Goal: Transaction & Acquisition: Book appointment/travel/reservation

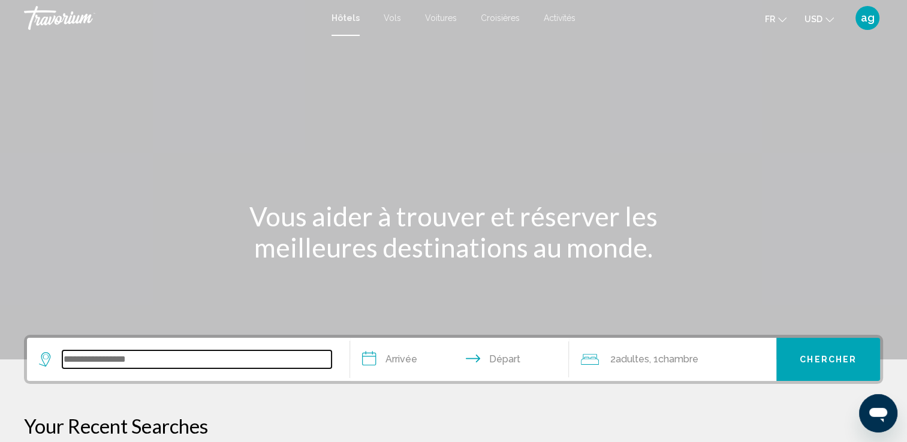
click at [119, 357] on input "Search widget" at bounding box center [196, 360] width 269 height 18
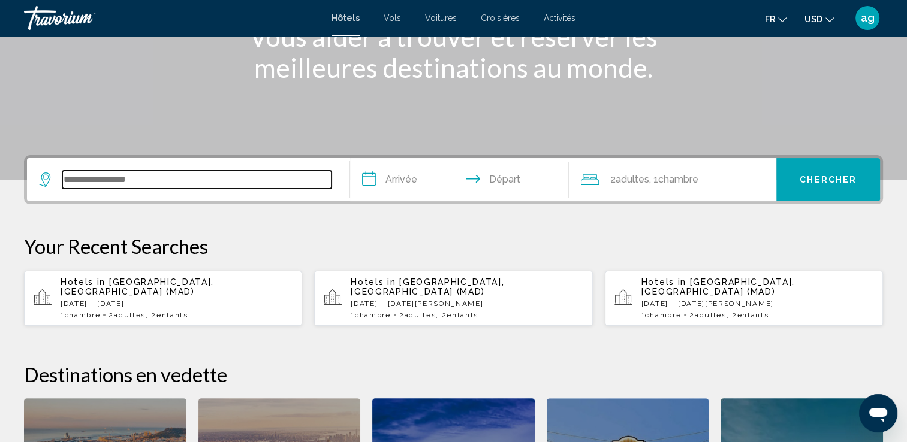
scroll to position [295, 0]
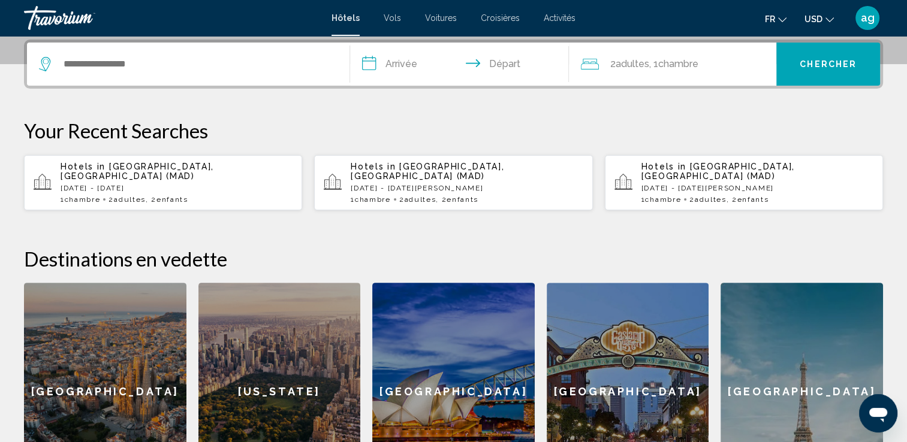
click at [553, 20] on span "Activités" at bounding box center [559, 18] width 32 height 10
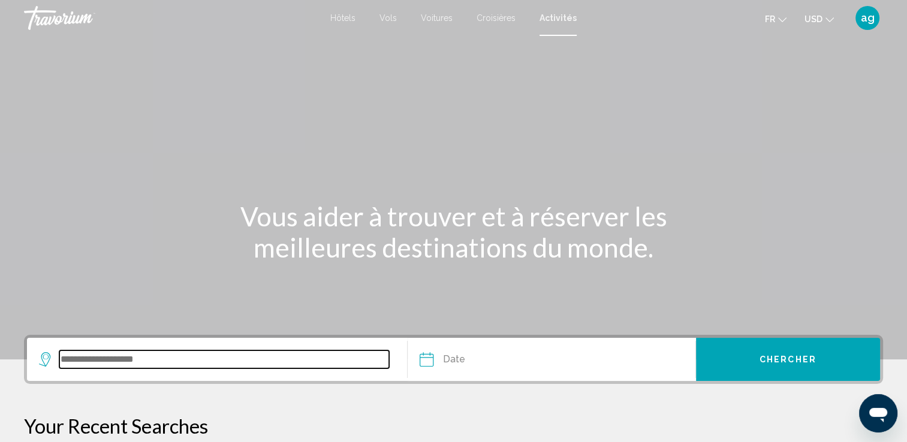
click at [141, 357] on input "Search widget" at bounding box center [224, 360] width 330 height 18
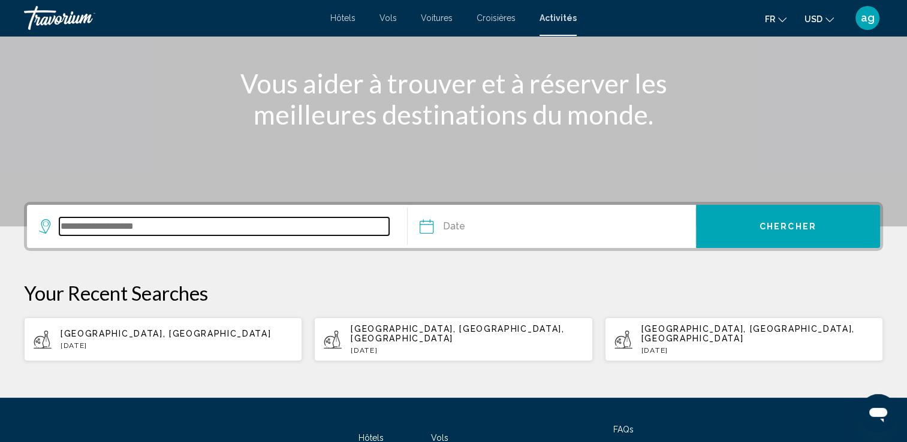
scroll to position [225, 0]
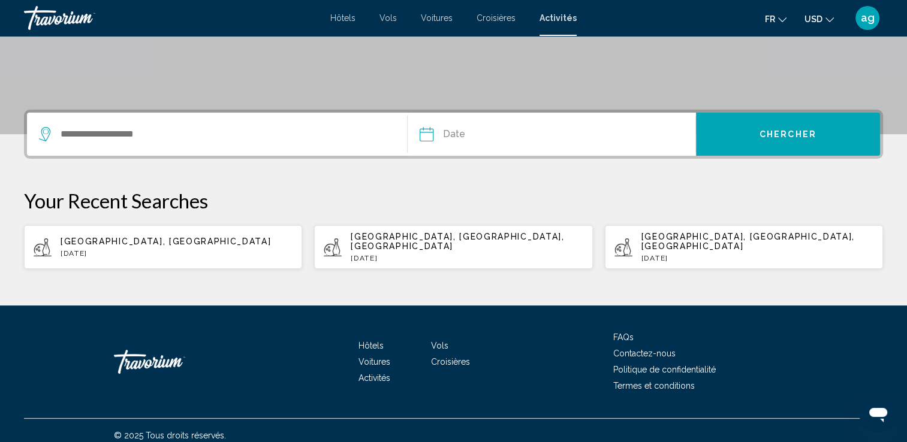
click at [88, 237] on span "[GEOGRAPHIC_DATA], [GEOGRAPHIC_DATA]" at bounding box center [166, 242] width 210 height 10
type input "**********"
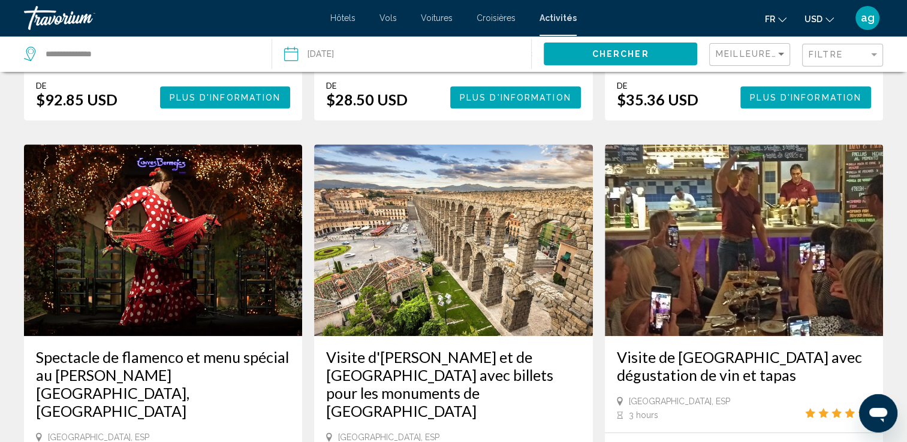
scroll to position [599, 0]
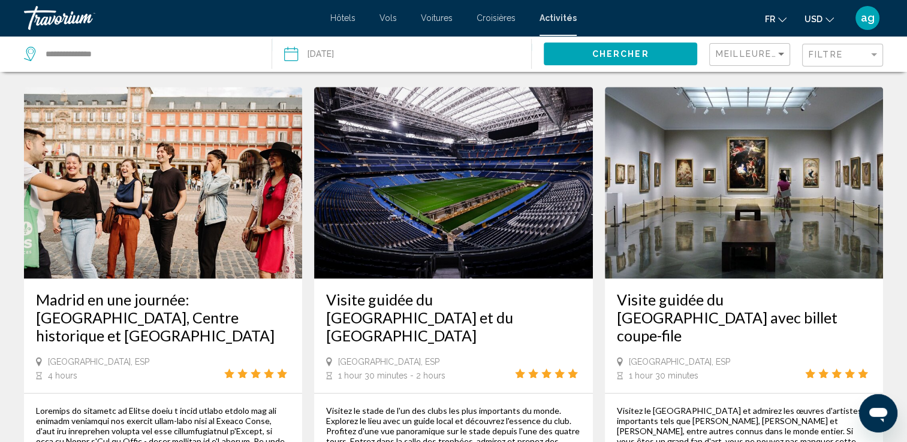
click at [88, 291] on div "Madrid en une journée: [GEOGRAPHIC_DATA], Centre historique et [GEOGRAPHIC_DATA]" at bounding box center [163, 324] width 254 height 66
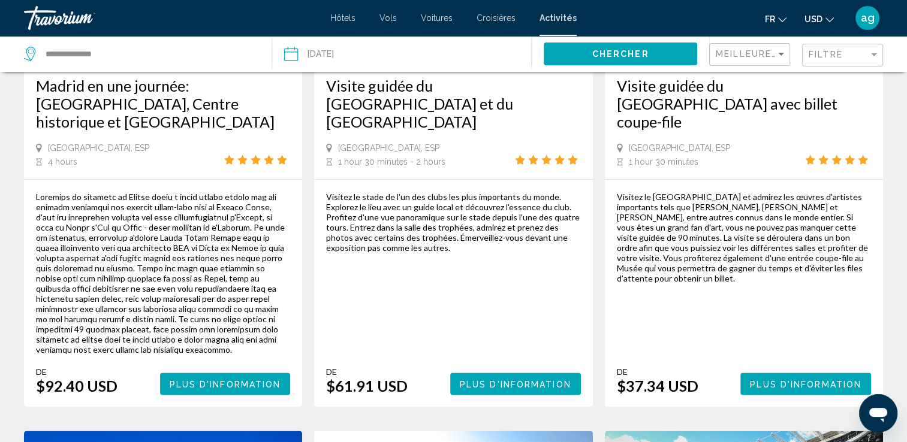
scroll to position [1366, 0]
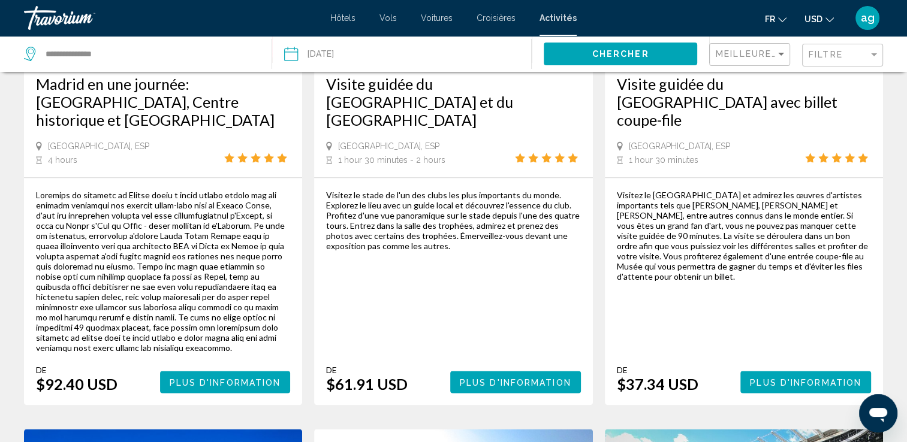
click at [822, 18] on button "USD USD ($) MXN (Mex$) CAD (Can$) GBP (£) EUR (€) AUD (A$) NZD (NZ$) CNY (CN¥)" at bounding box center [818, 18] width 29 height 17
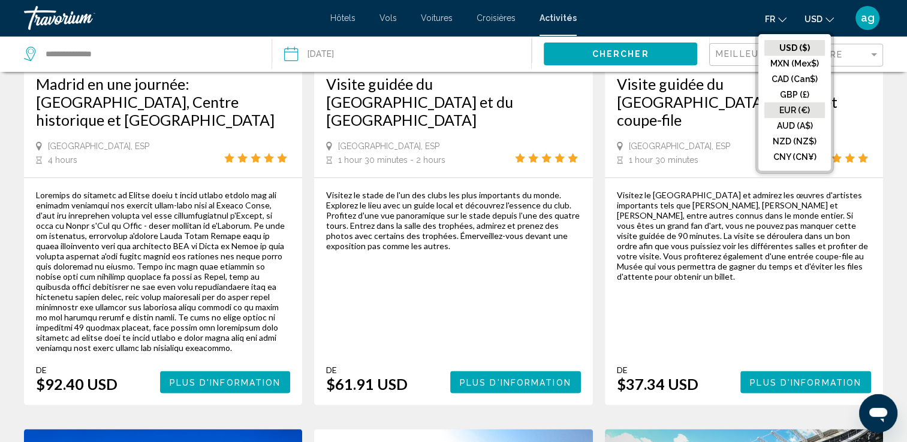
click at [808, 107] on button "EUR (€)" at bounding box center [794, 110] width 61 height 16
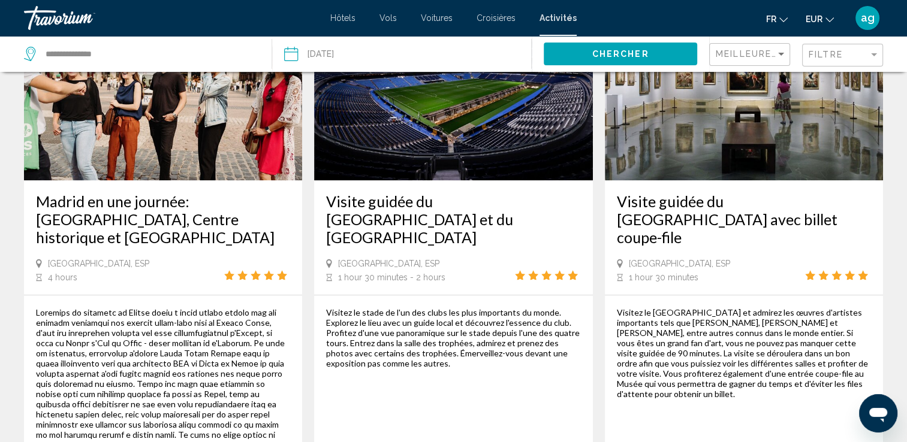
scroll to position [1270, 0]
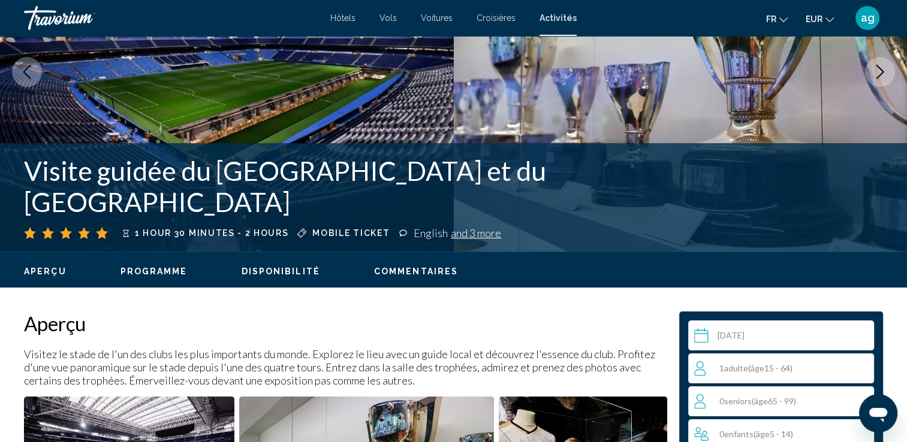
scroll to position [240, 0]
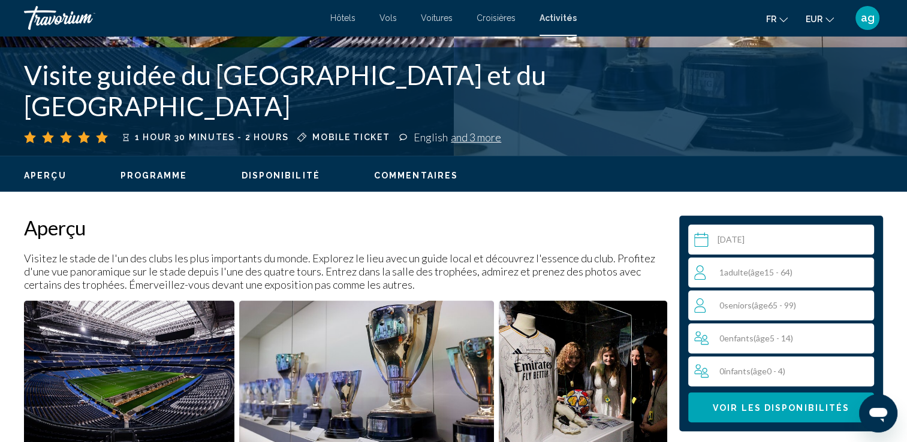
click at [838, 268] on div "1 Adulte Adultes ( âge 15 - 64)" at bounding box center [783, 272] width 179 height 14
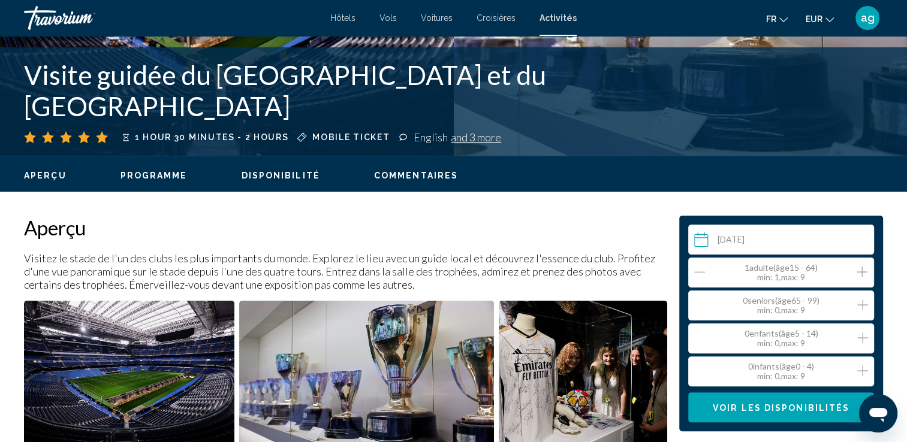
click at [856, 269] on div "1 Adulte Adultes ( âge 15 - 64) min : 1, max : 9" at bounding box center [783, 272] width 179 height 19
click at [859, 342] on icon "Increment children" at bounding box center [862, 338] width 11 height 14
click at [772, 417] on button "Voir les disponibilités" at bounding box center [781, 407] width 186 height 30
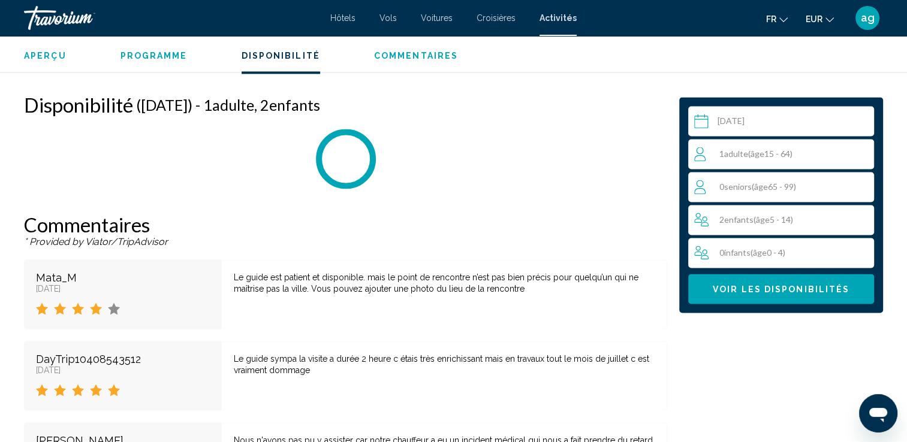
scroll to position [1782, 0]
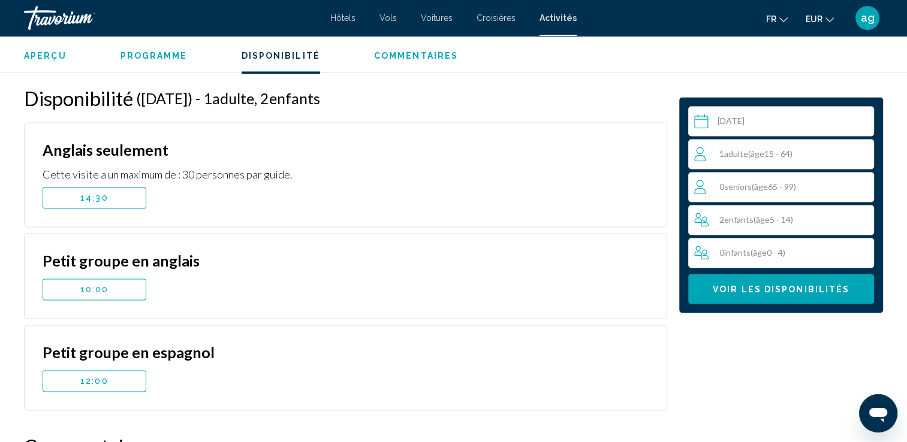
click at [753, 119] on input "Main content" at bounding box center [783, 123] width 191 height 34
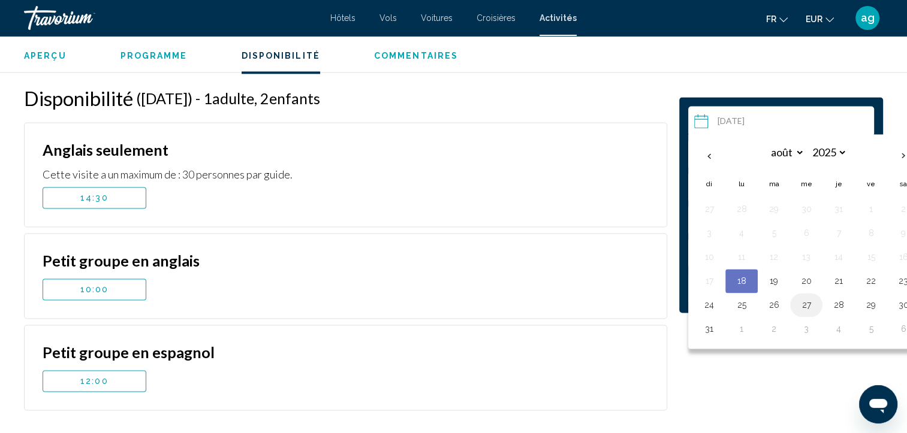
click at [797, 301] on button "27" at bounding box center [805, 305] width 19 height 17
type input "**********"
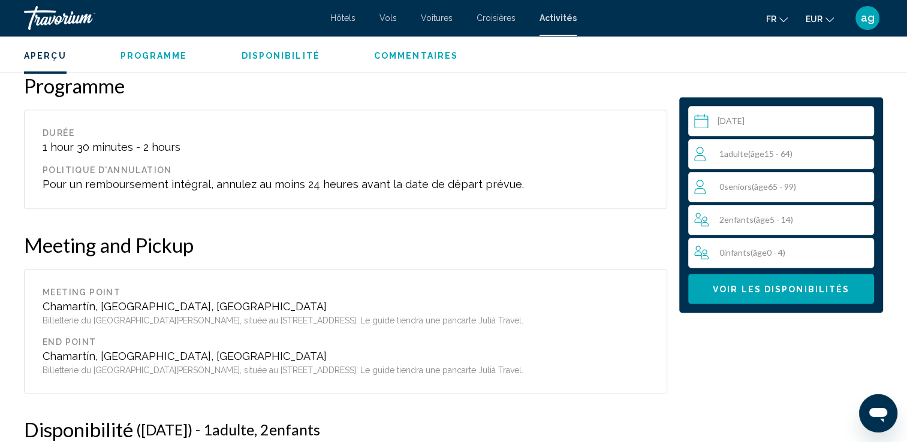
scroll to position [1598, 0]
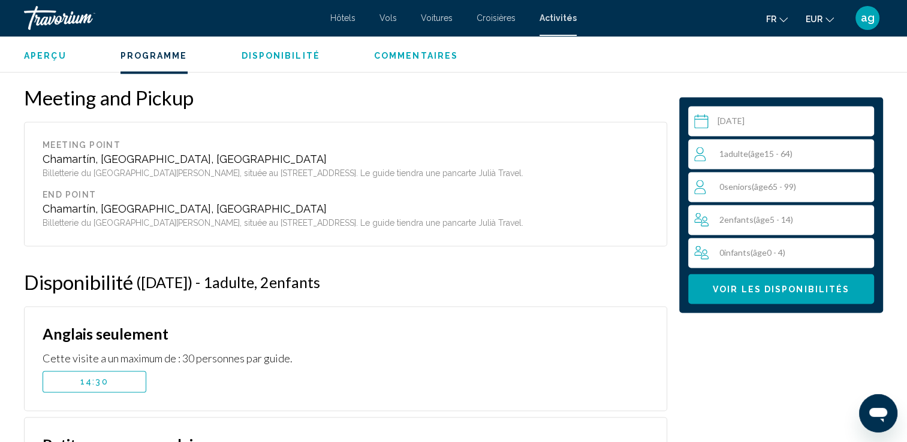
click at [81, 377] on span "14:30" at bounding box center [94, 382] width 28 height 10
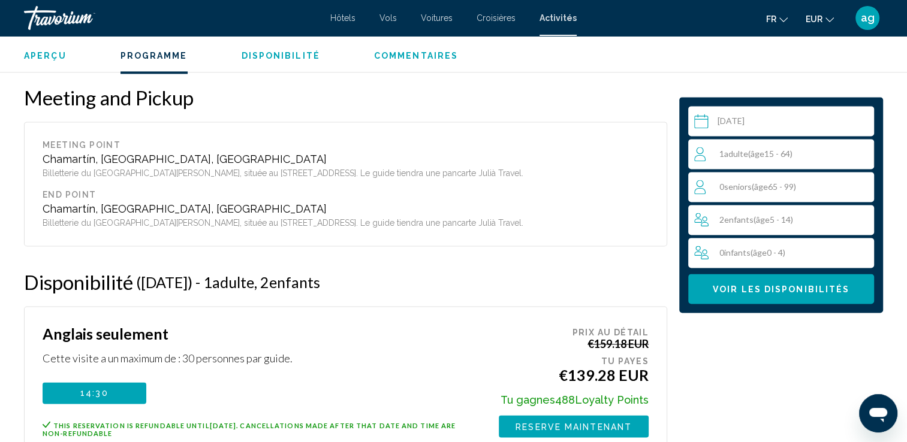
click at [792, 155] on span "( âge 15 - 64)" at bounding box center [770, 154] width 44 height 10
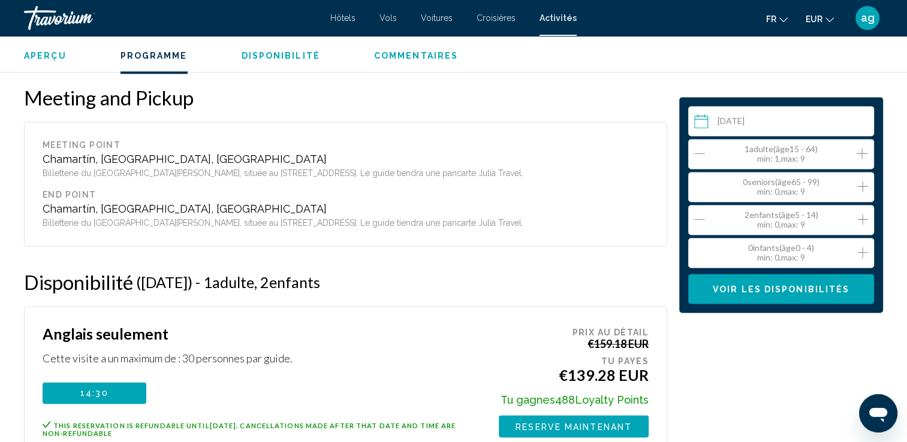
click at [859, 153] on icon "Increment adults" at bounding box center [861, 153] width 11 height 14
click at [765, 300] on button "Voir les disponibilités" at bounding box center [781, 289] width 186 height 30
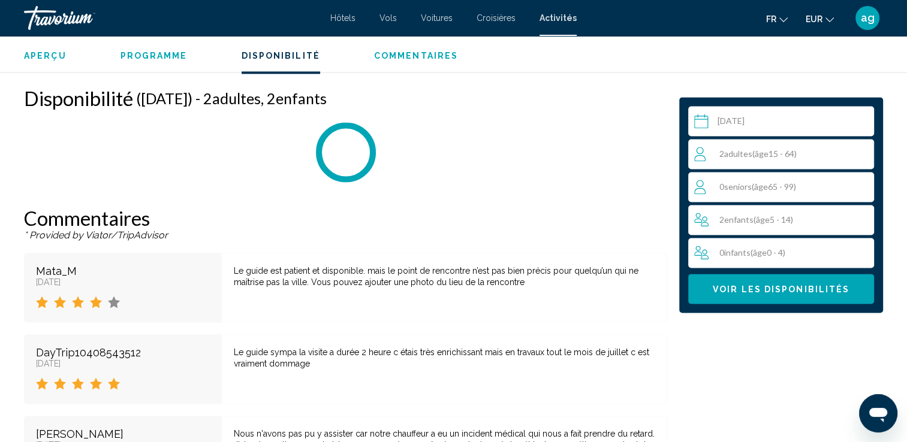
scroll to position [1783, 0]
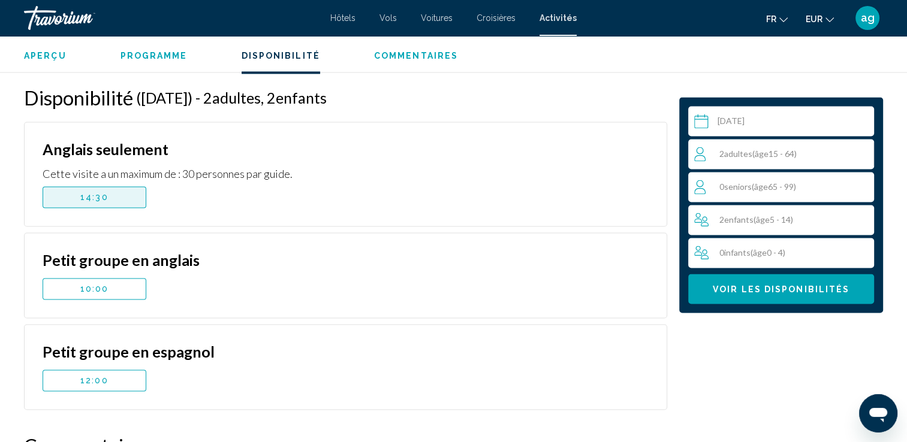
click at [84, 192] on span "14:30" at bounding box center [94, 197] width 28 height 10
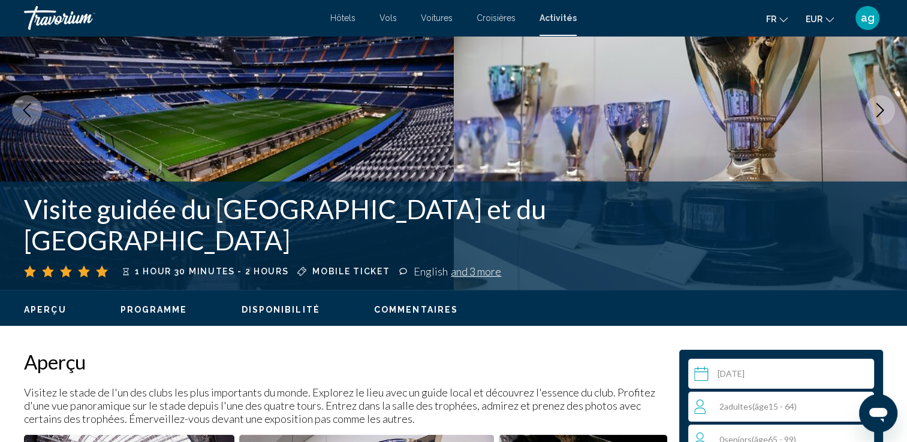
scroll to position [0, 0]
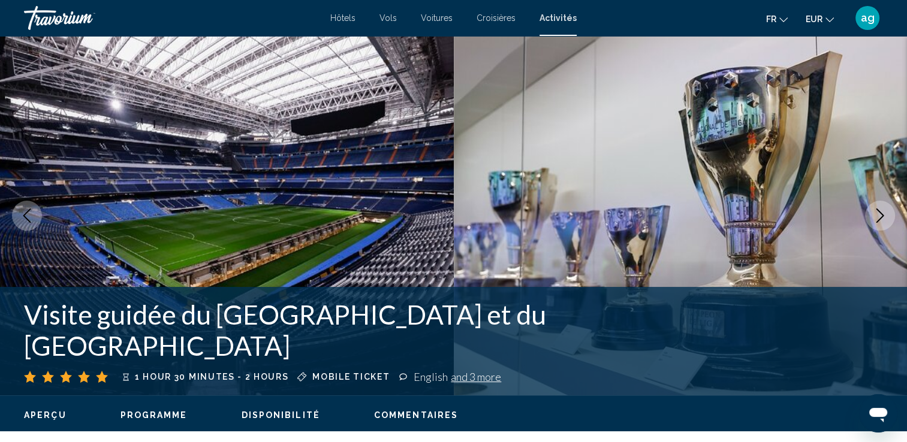
click at [350, 18] on span "Hôtels" at bounding box center [342, 18] width 25 height 10
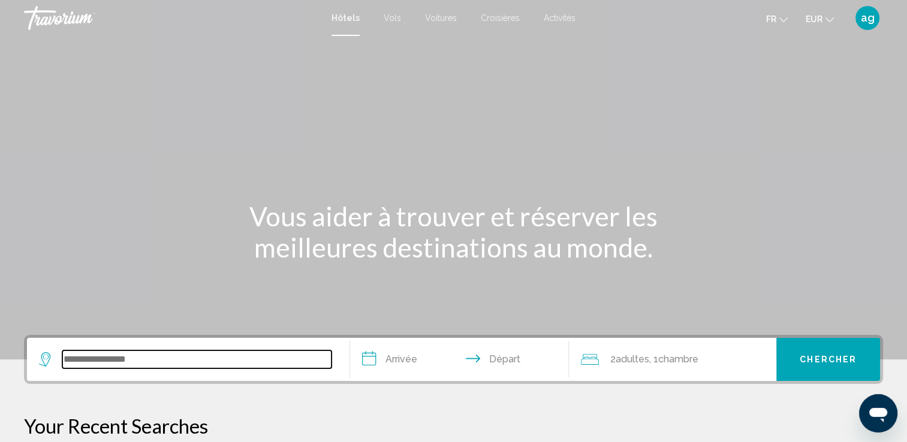
click at [133, 356] on input "Search widget" at bounding box center [196, 360] width 269 height 18
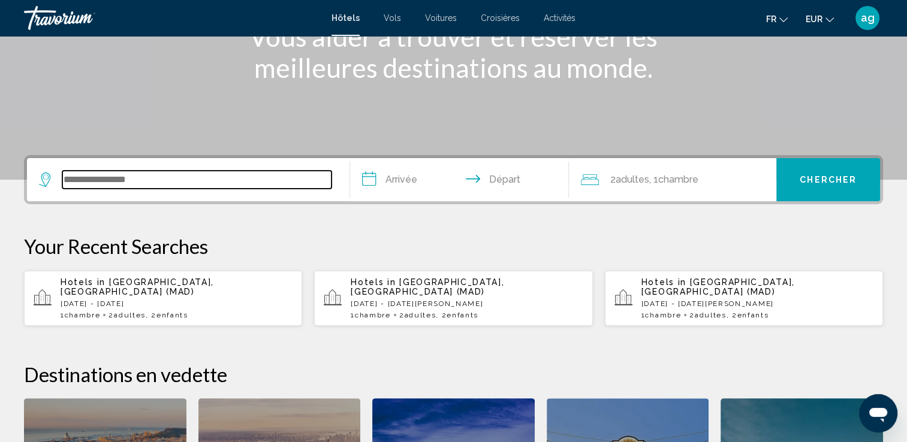
scroll to position [295, 0]
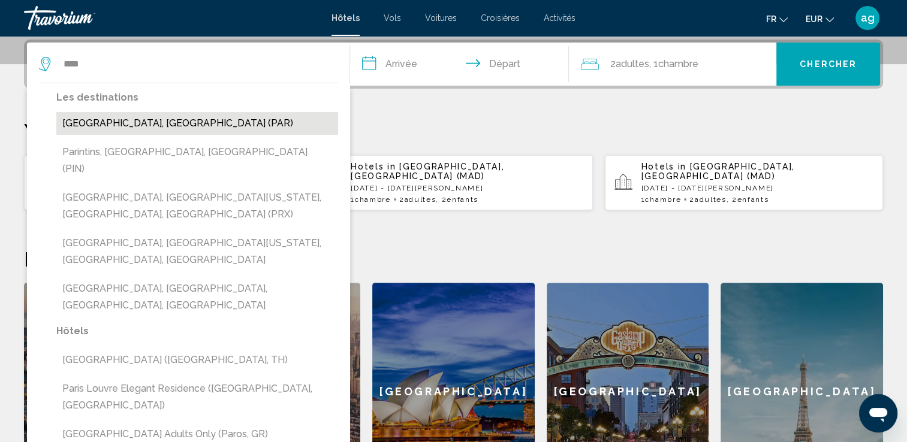
click at [95, 121] on button "[GEOGRAPHIC_DATA], [GEOGRAPHIC_DATA] (PAR)" at bounding box center [197, 123] width 282 height 23
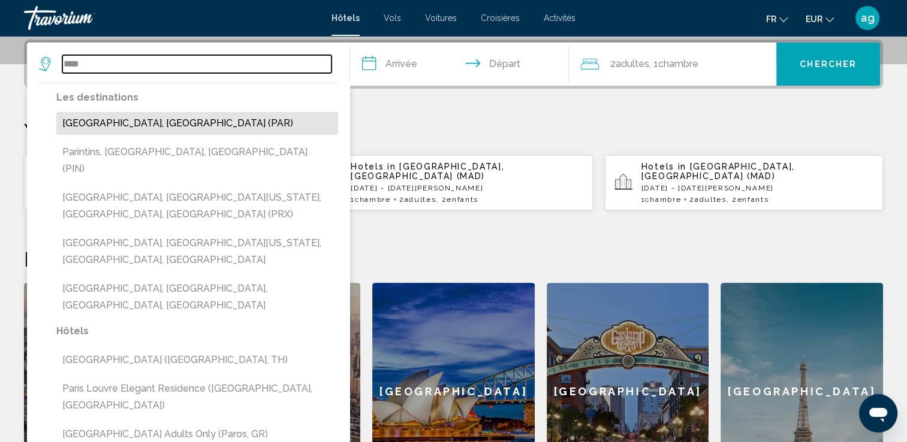
type input "**********"
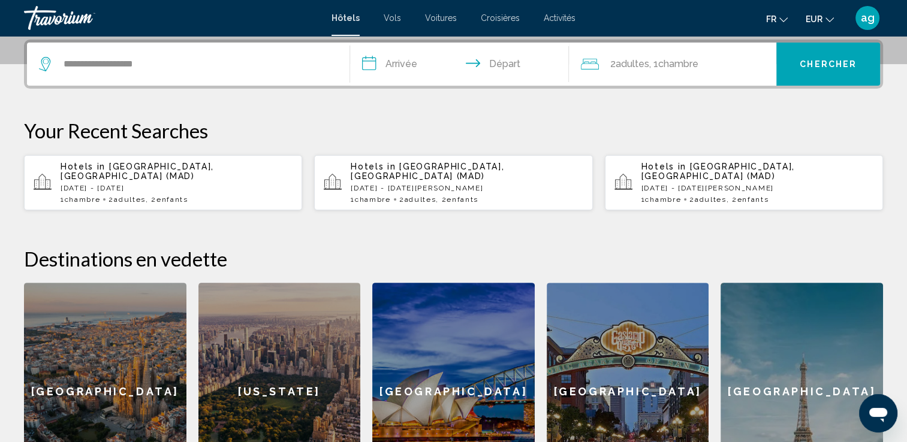
click at [390, 54] on input "**********" at bounding box center [462, 66] width 224 height 47
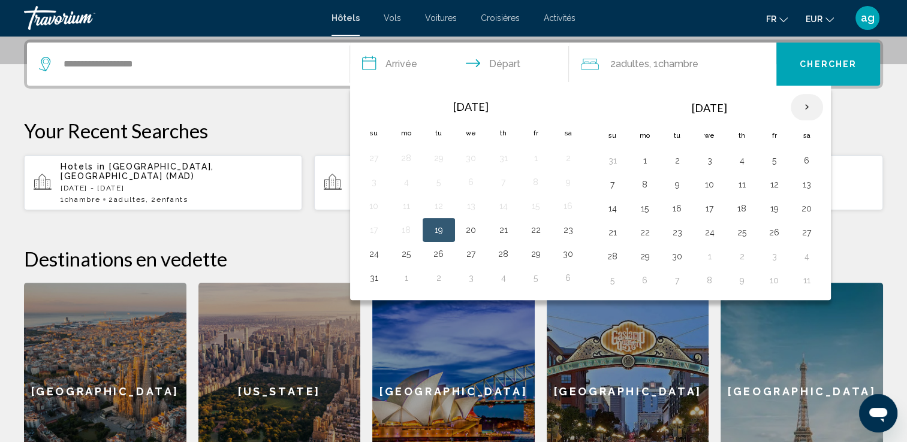
click at [805, 105] on th "Next month" at bounding box center [806, 107] width 32 height 26
click at [645, 231] on button "22" at bounding box center [644, 232] width 19 height 17
click at [673, 225] on button "23" at bounding box center [676, 232] width 19 height 17
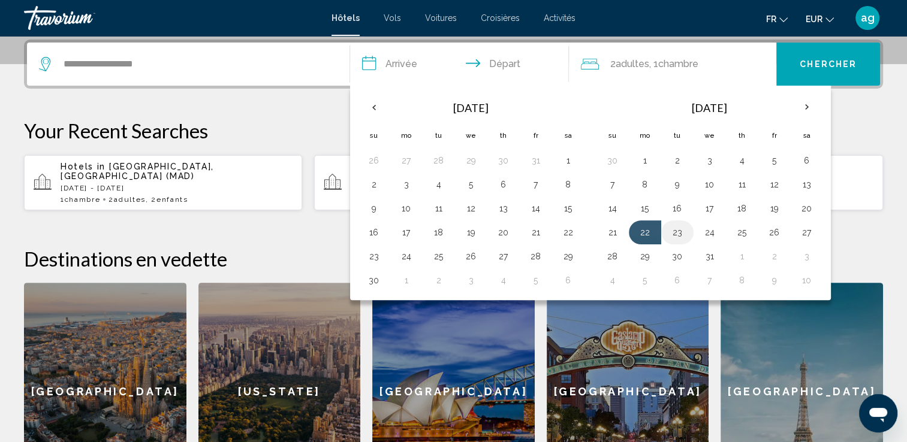
type input "**********"
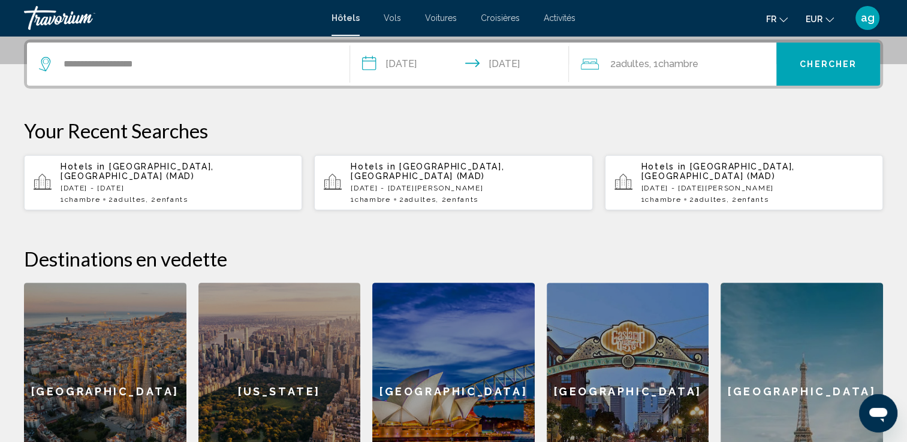
click at [652, 68] on span ", 1 Chambre pièces" at bounding box center [672, 64] width 49 height 17
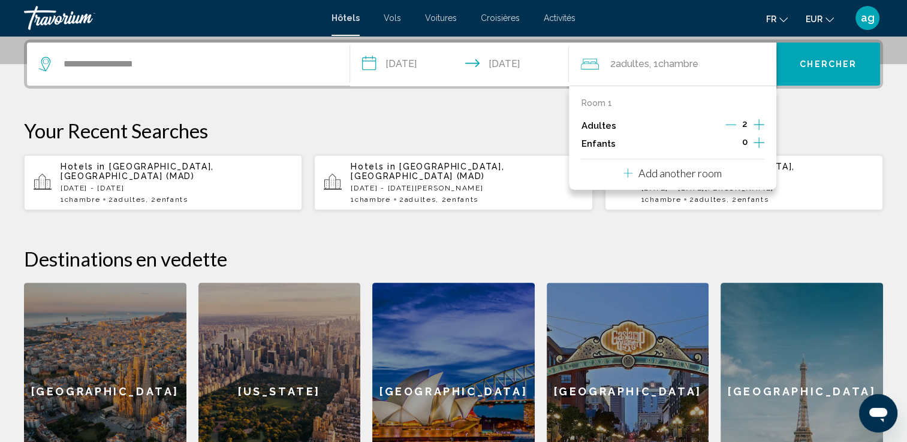
click at [762, 143] on icon "Increment children" at bounding box center [758, 142] width 11 height 14
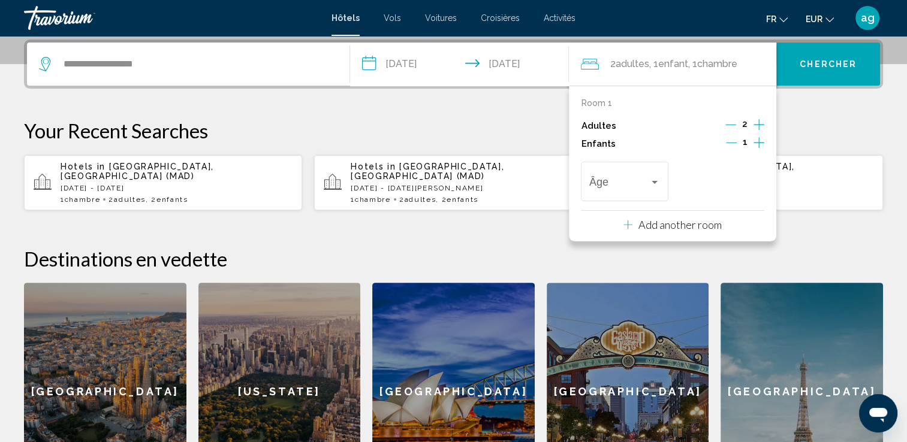
click at [762, 143] on icon "Increment children" at bounding box center [758, 142] width 11 height 14
click at [654, 181] on div "Travelers: 2 adults, 2 children" at bounding box center [654, 182] width 6 height 3
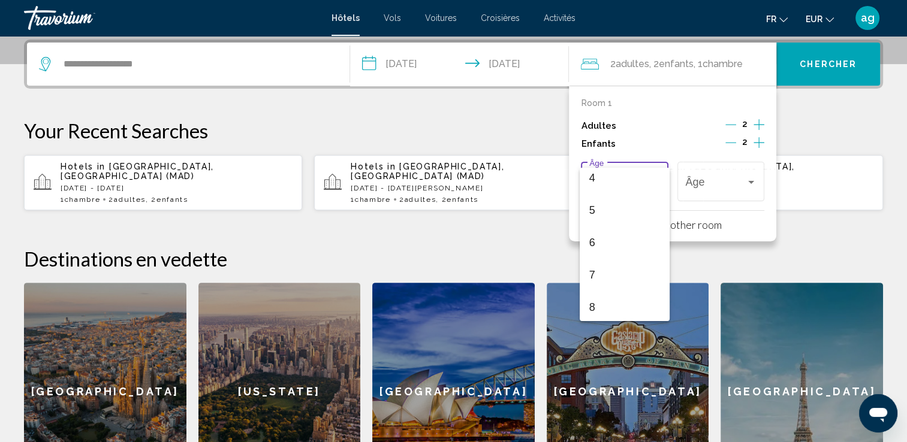
scroll to position [176, 0]
click at [624, 297] on span "9" at bounding box center [624, 299] width 71 height 32
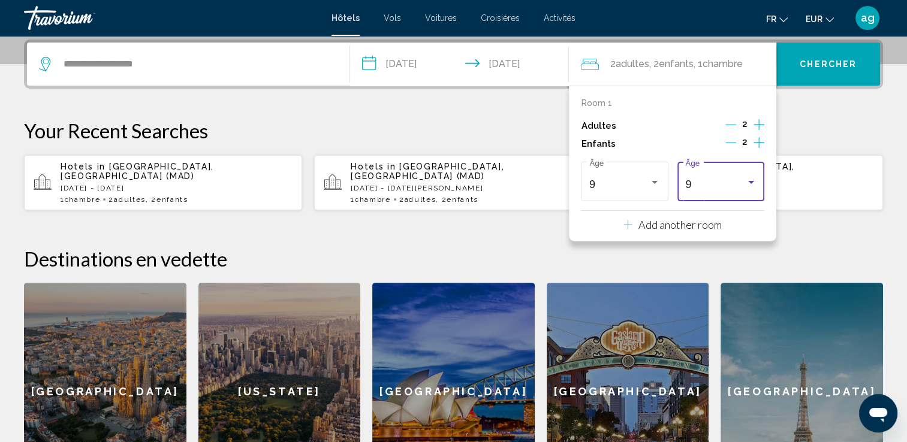
click at [753, 183] on div "Travelers: 2 adults, 2 children" at bounding box center [750, 182] width 11 height 10
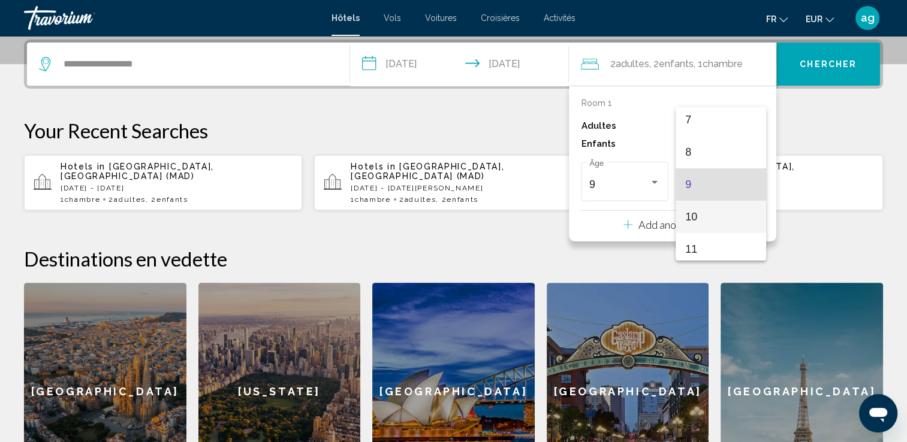
click at [744, 210] on span "10" at bounding box center [720, 217] width 71 height 32
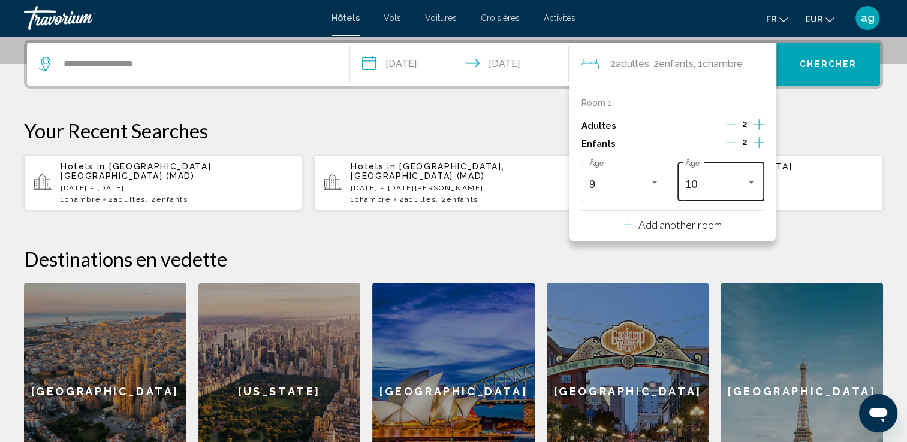
click at [753, 181] on div "Travelers: 2 adults, 2 children" at bounding box center [751, 182] width 6 height 3
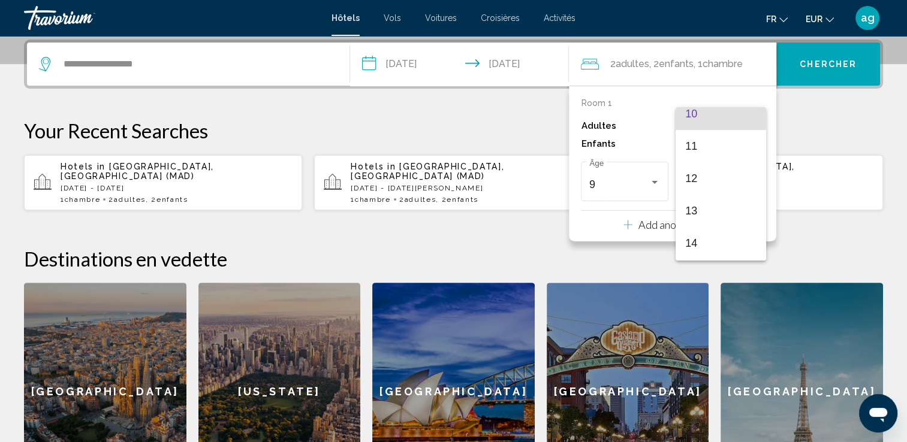
scroll to position [335, 0]
click at [715, 241] on span "14" at bounding box center [720, 241] width 71 height 32
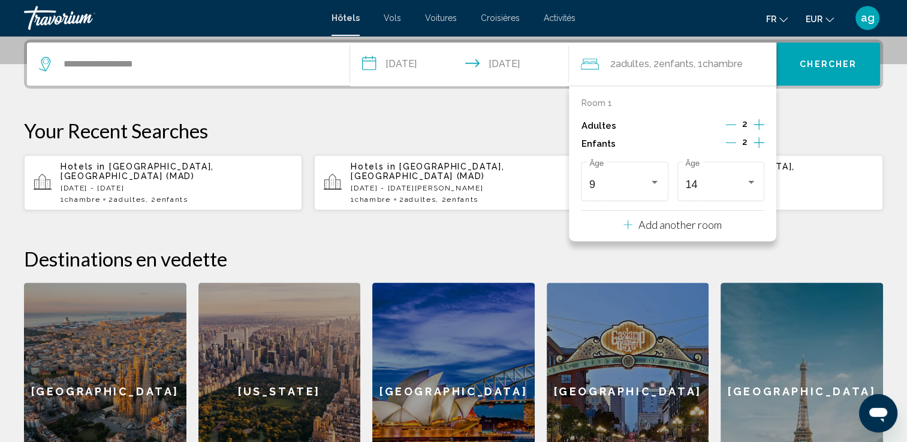
click at [851, 120] on p "Your Recent Searches" at bounding box center [453, 131] width 859 height 24
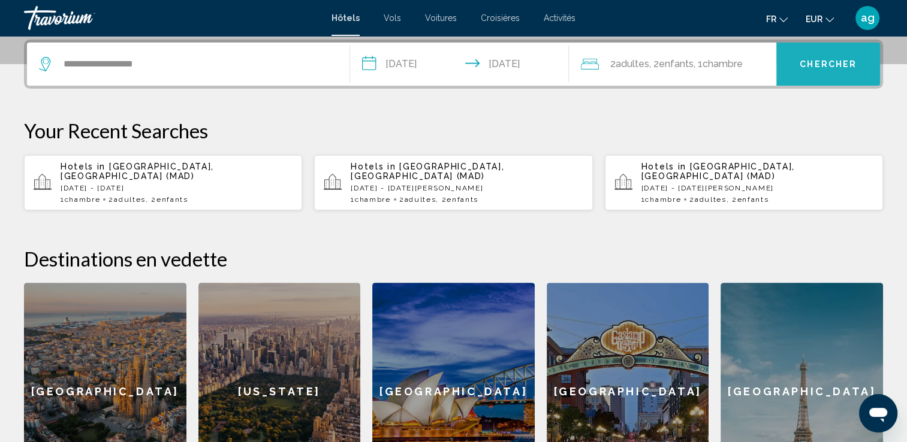
click at [820, 55] on button "Chercher" at bounding box center [828, 64] width 104 height 43
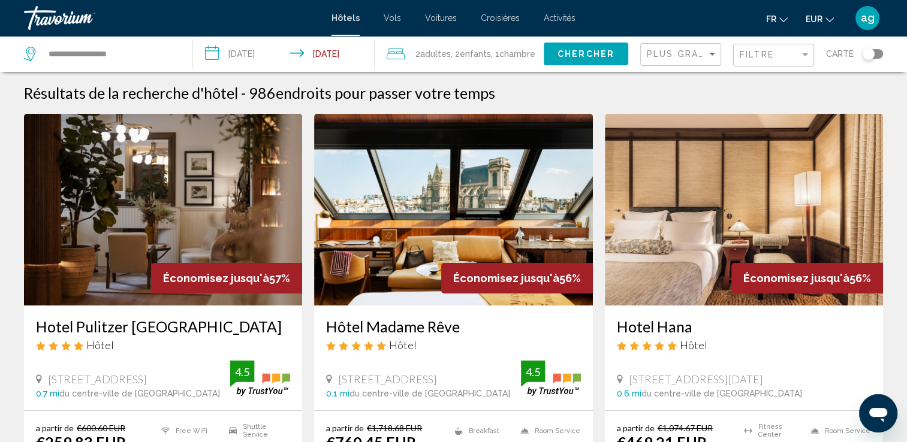
click at [817, 17] on span "EUR" at bounding box center [813, 19] width 17 height 10
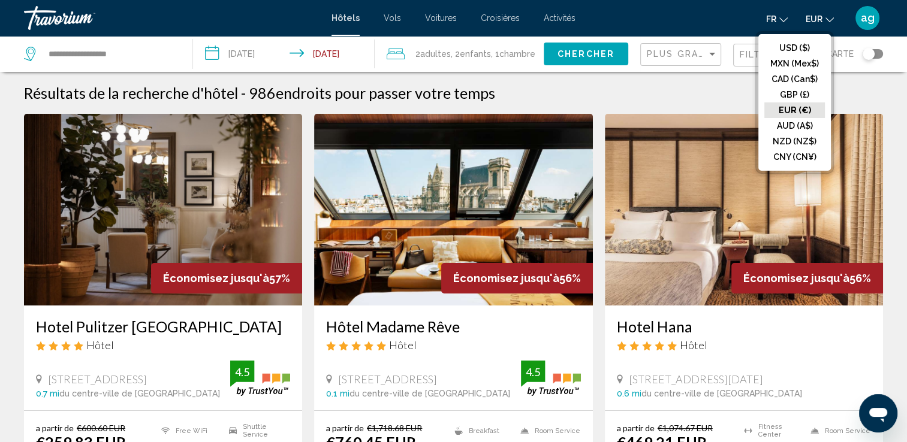
click at [784, 108] on button "EUR (€)" at bounding box center [794, 110] width 61 height 16
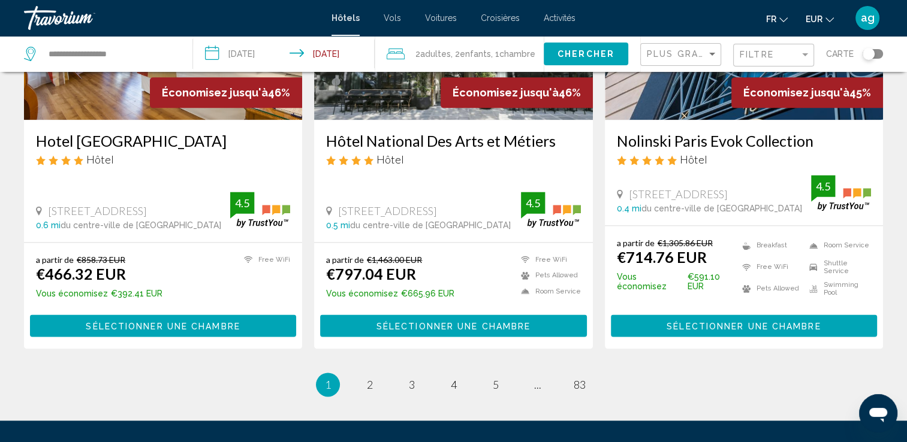
scroll to position [1544, 0]
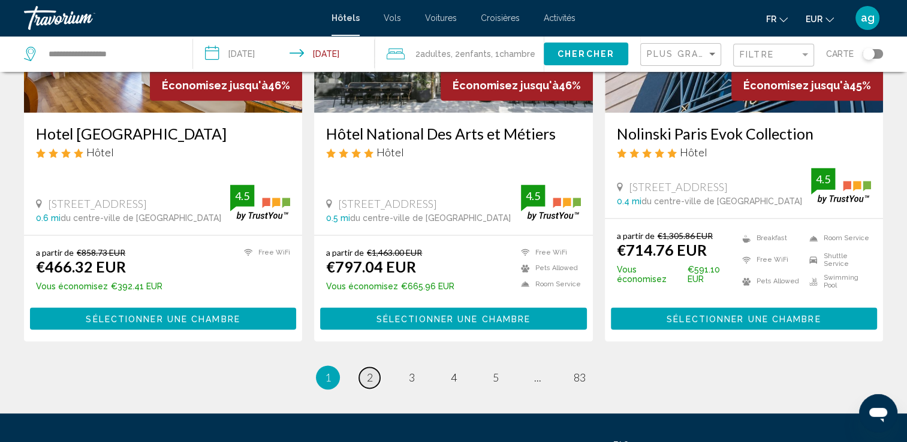
click at [371, 371] on span "2" at bounding box center [370, 377] width 6 height 13
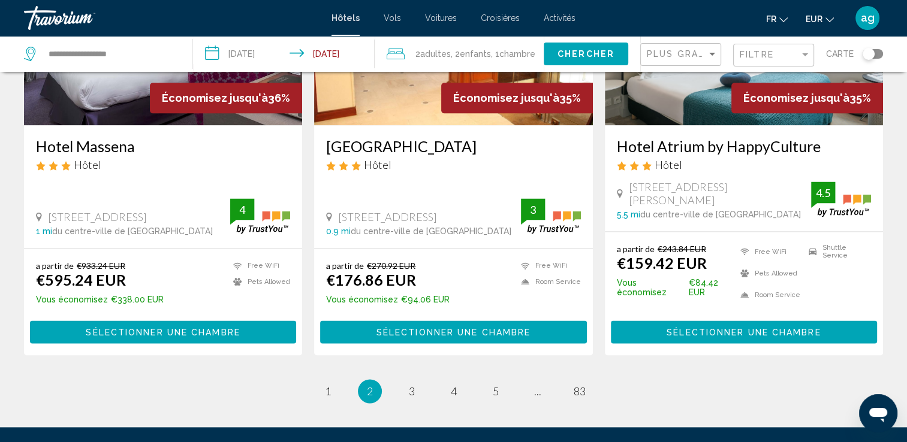
scroll to position [1589, 0]
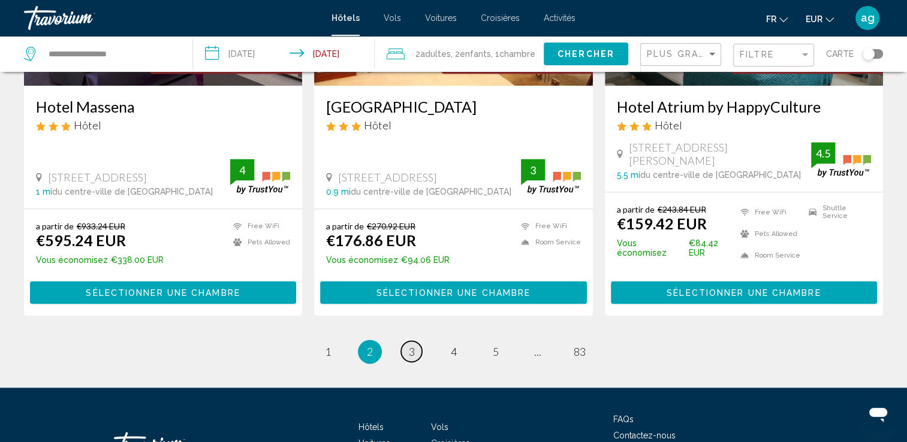
click at [410, 341] on link "page 3" at bounding box center [411, 351] width 21 height 21
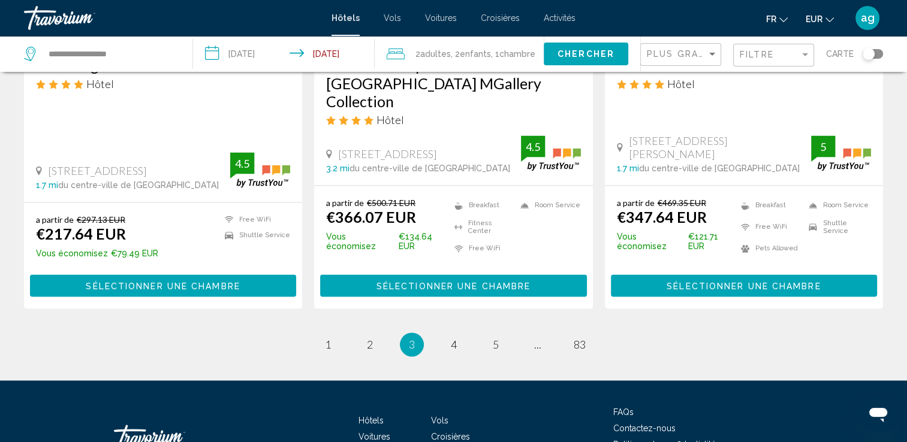
scroll to position [1645, 0]
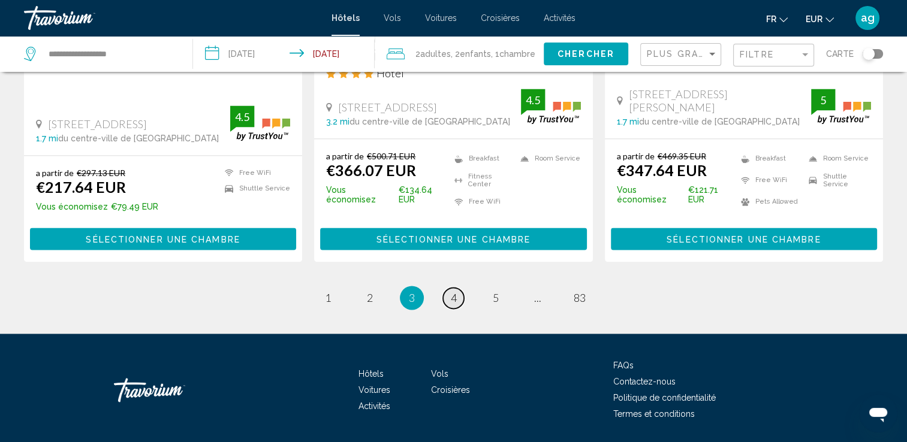
click at [451, 291] on span "4" at bounding box center [454, 297] width 6 height 13
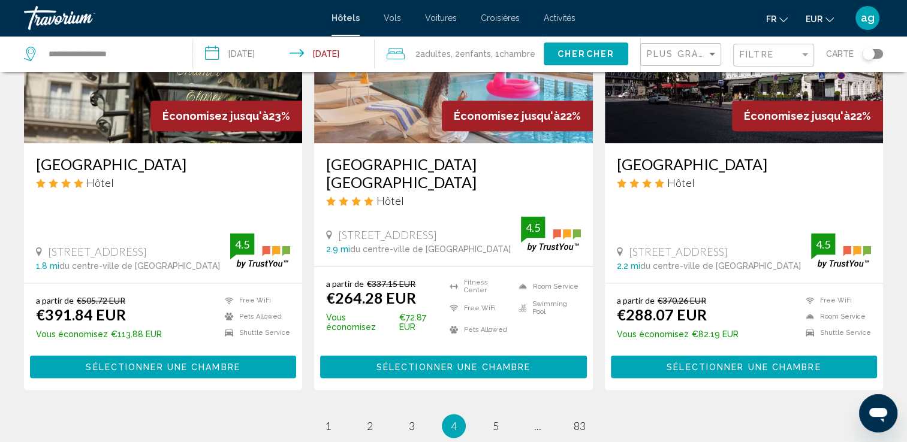
scroll to position [1534, 0]
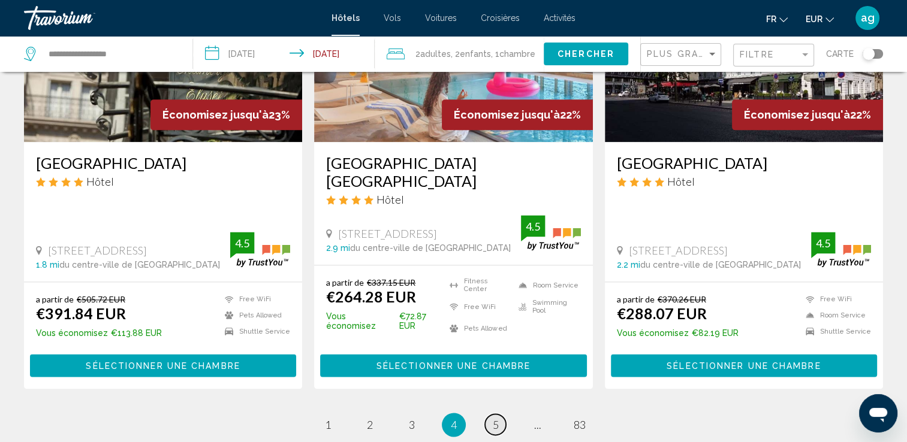
click at [490, 414] on link "page 5" at bounding box center [495, 424] width 21 height 21
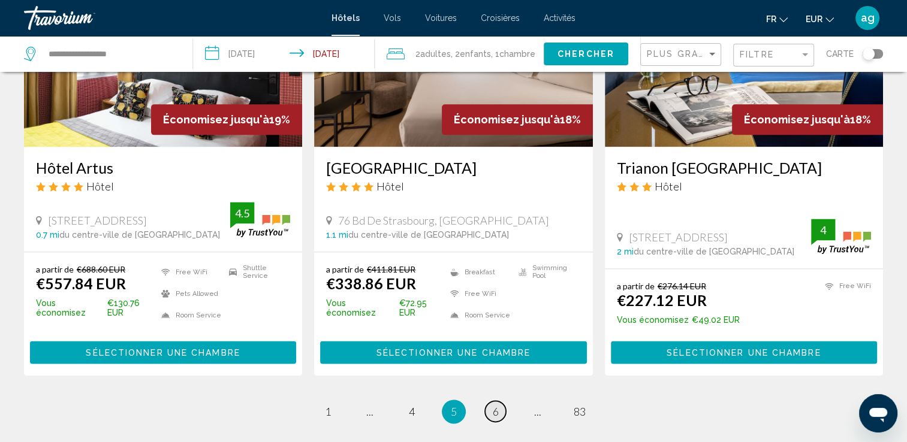
scroll to position [1558, 0]
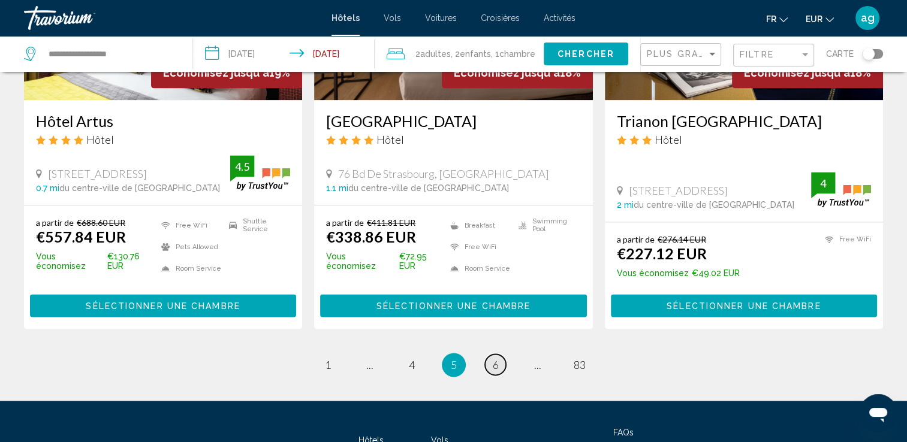
click at [493, 358] on span "6" at bounding box center [496, 364] width 6 height 13
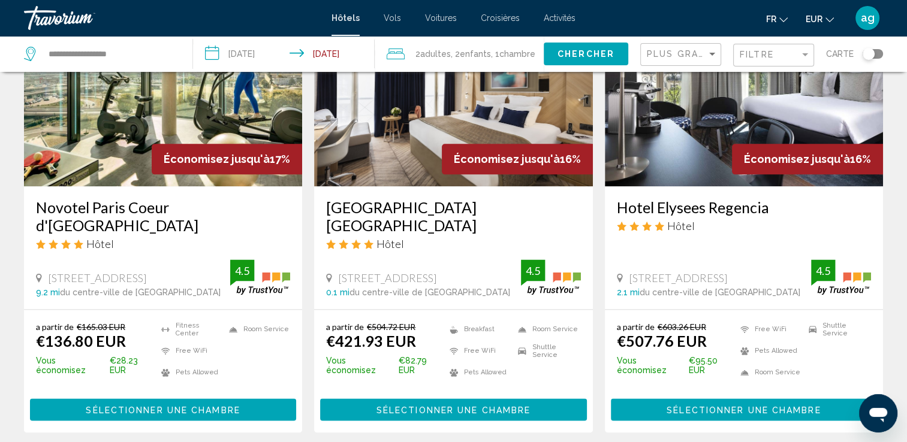
scroll to position [1462, 0]
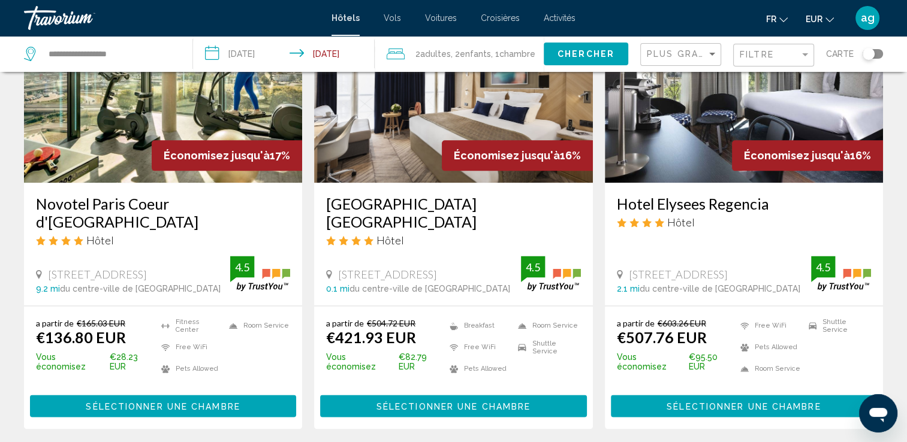
click at [123, 401] on span "Sélectionner une chambre" at bounding box center [163, 406] width 154 height 10
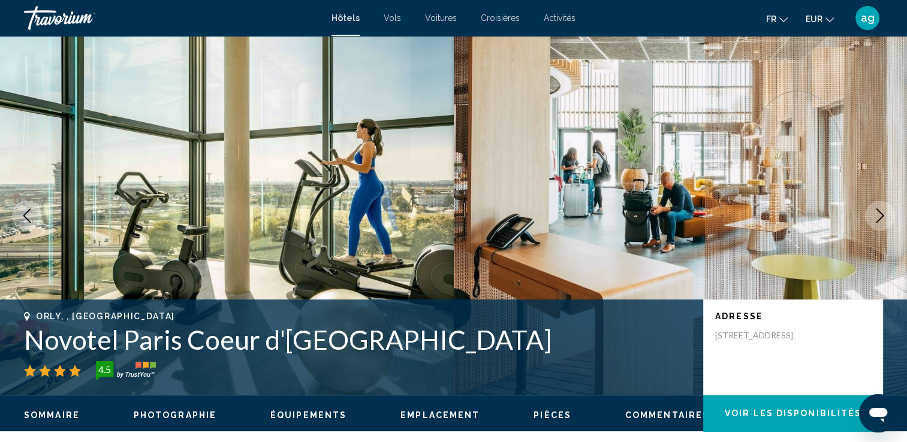
click at [883, 210] on icon "Next image" at bounding box center [879, 216] width 14 height 14
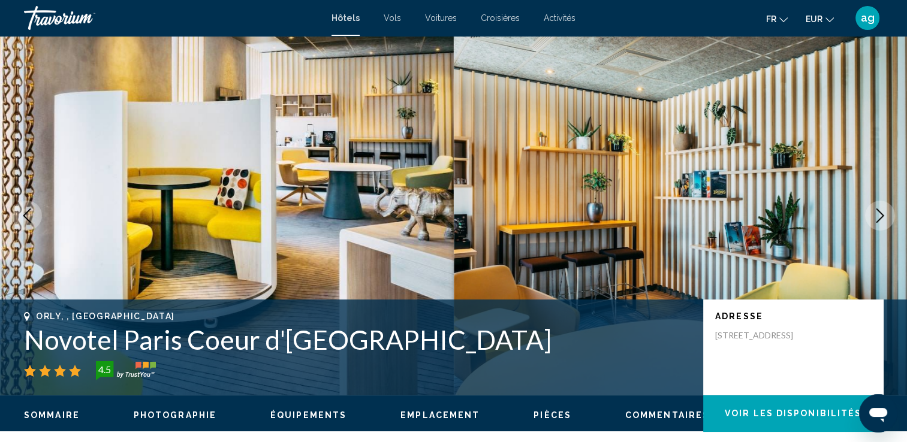
click at [883, 210] on icon "Next image" at bounding box center [879, 216] width 14 height 14
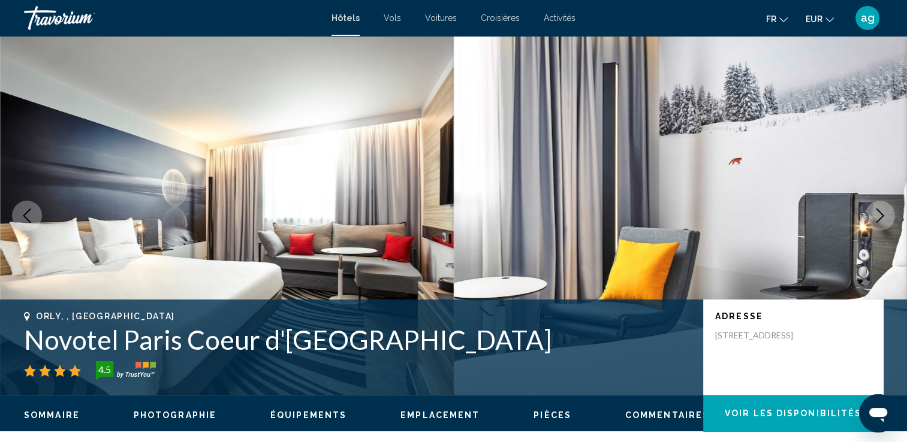
click at [883, 210] on icon "Next image" at bounding box center [879, 216] width 14 height 14
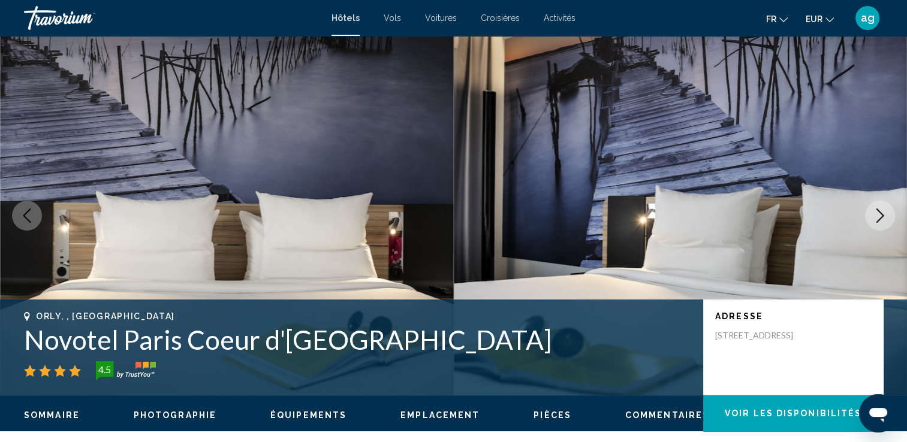
click at [883, 210] on icon "Next image" at bounding box center [879, 216] width 14 height 14
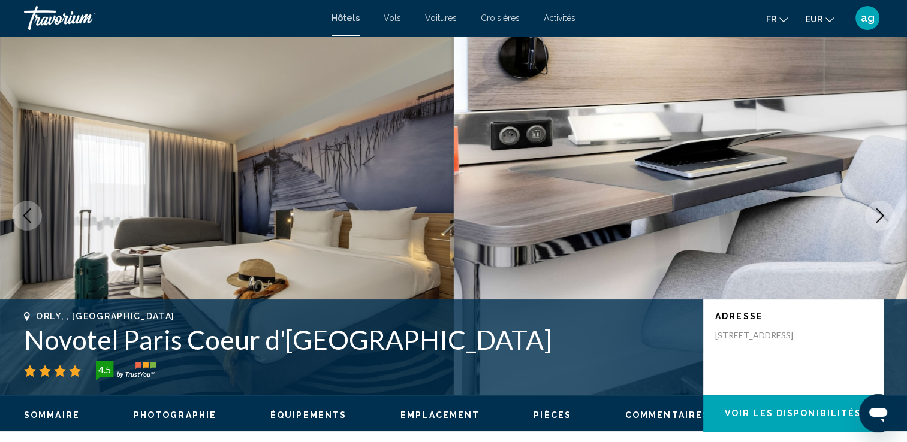
click at [883, 210] on icon "Next image" at bounding box center [879, 216] width 14 height 14
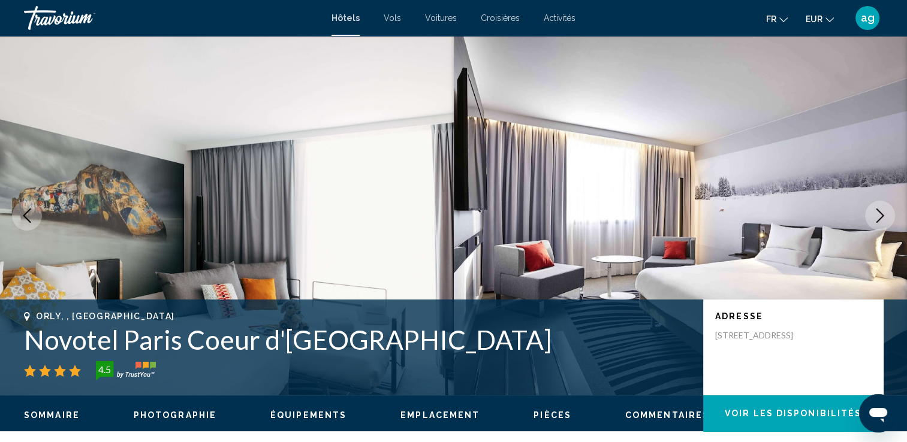
click at [883, 210] on icon "Next image" at bounding box center [879, 216] width 14 height 14
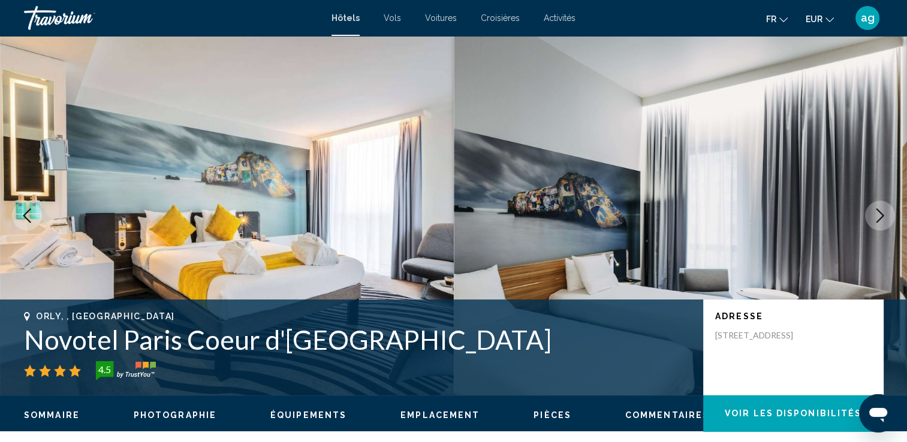
click at [883, 210] on icon "Next image" at bounding box center [879, 216] width 14 height 14
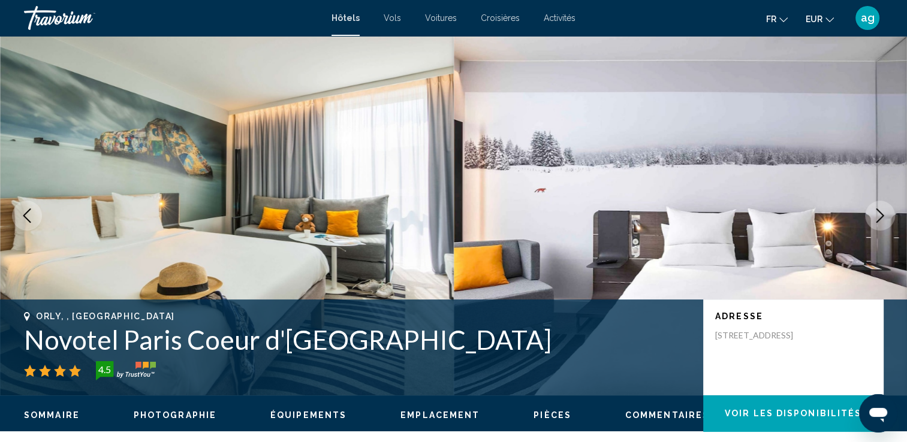
click at [883, 210] on icon "Next image" at bounding box center [879, 216] width 14 height 14
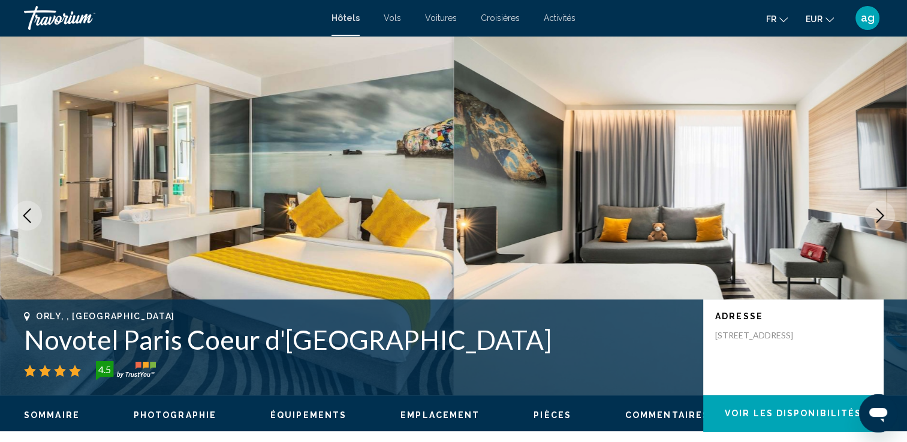
click at [883, 210] on icon "Next image" at bounding box center [879, 216] width 14 height 14
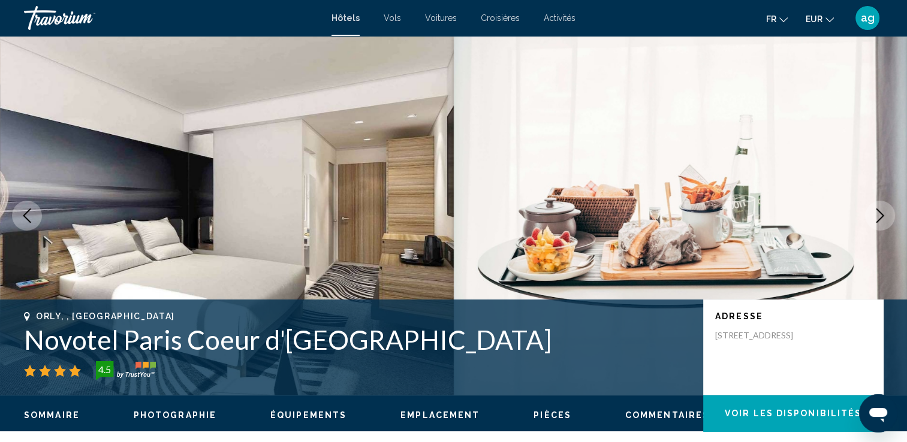
click at [883, 210] on icon "Next image" at bounding box center [879, 216] width 14 height 14
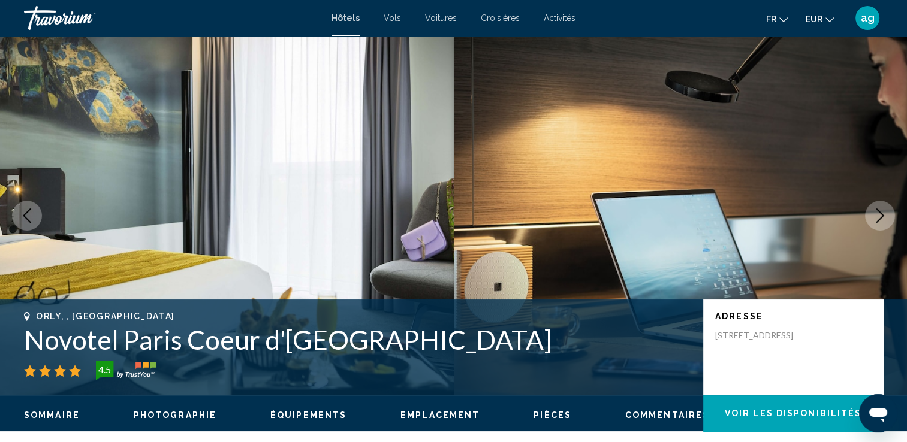
click at [883, 210] on icon "Next image" at bounding box center [879, 216] width 14 height 14
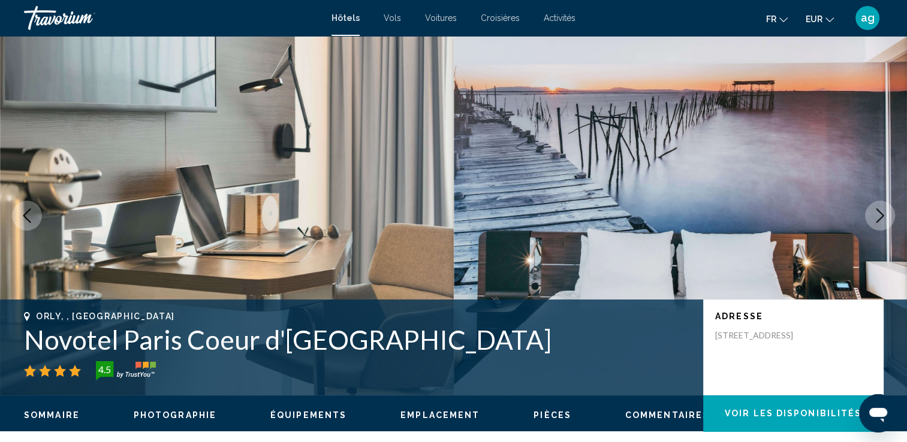
click at [883, 210] on icon "Next image" at bounding box center [879, 216] width 14 height 14
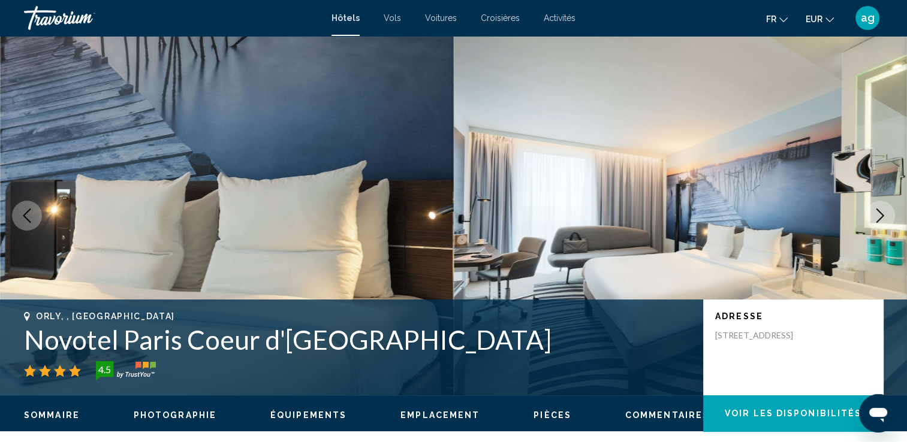
click at [883, 210] on icon "Next image" at bounding box center [879, 216] width 14 height 14
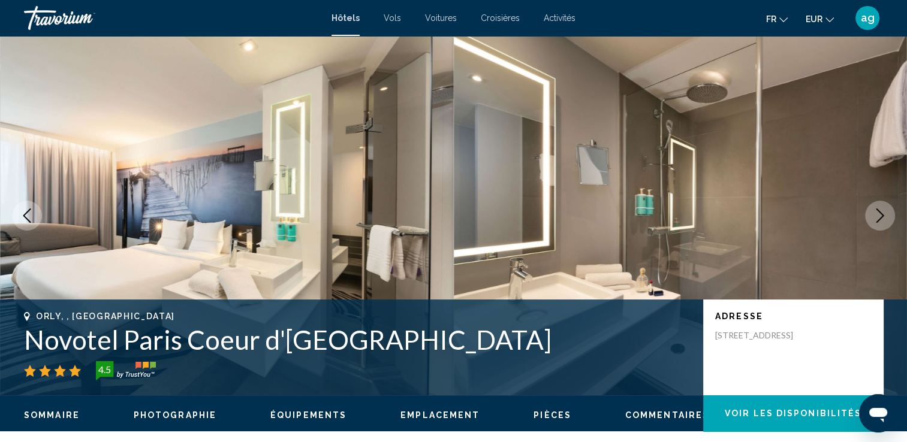
click at [883, 210] on icon "Next image" at bounding box center [879, 216] width 14 height 14
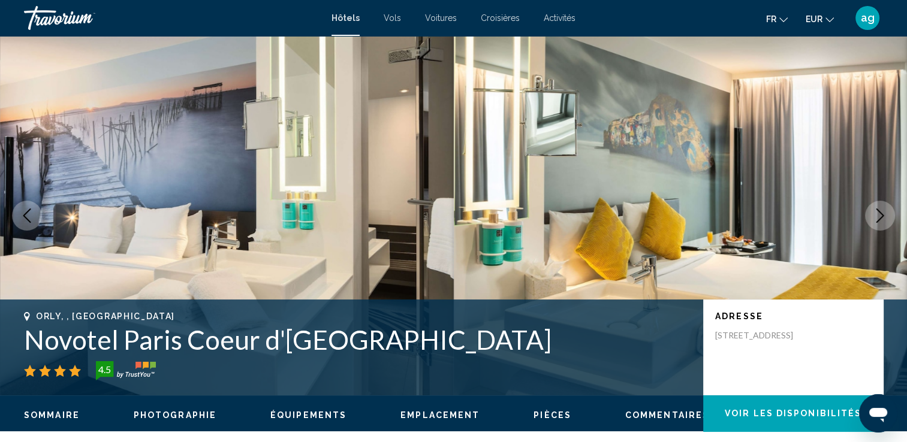
click at [883, 210] on icon "Next image" at bounding box center [879, 216] width 14 height 14
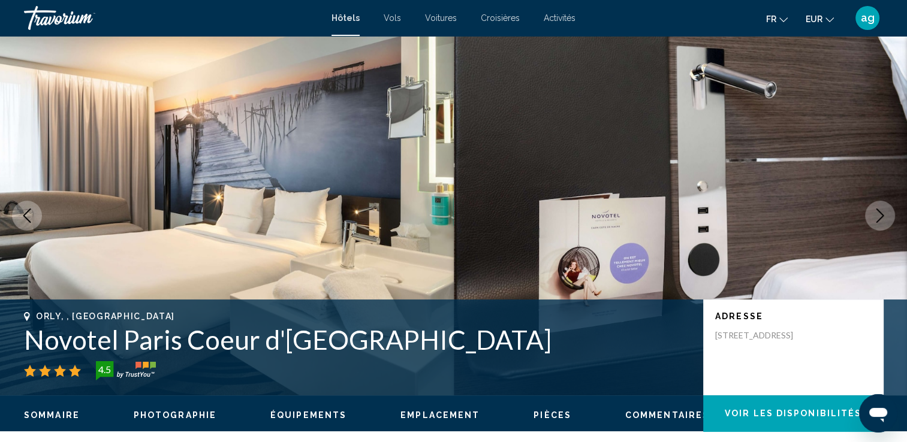
click at [883, 210] on icon "Next image" at bounding box center [879, 216] width 14 height 14
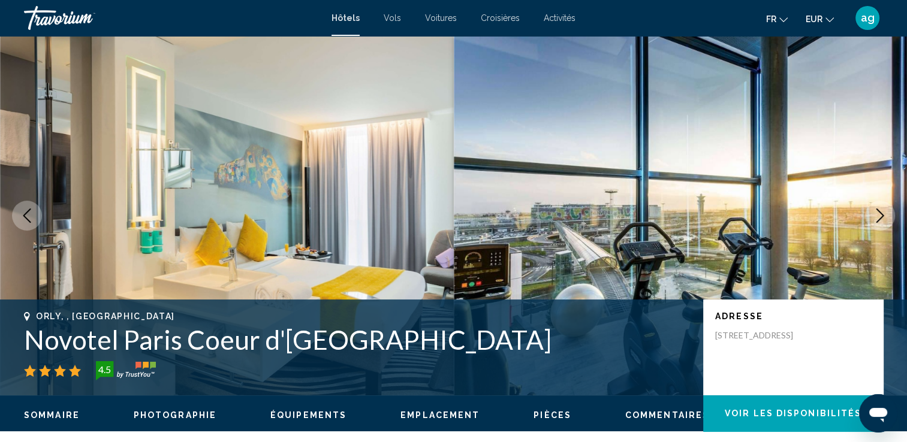
click at [883, 210] on icon "Next image" at bounding box center [879, 216] width 14 height 14
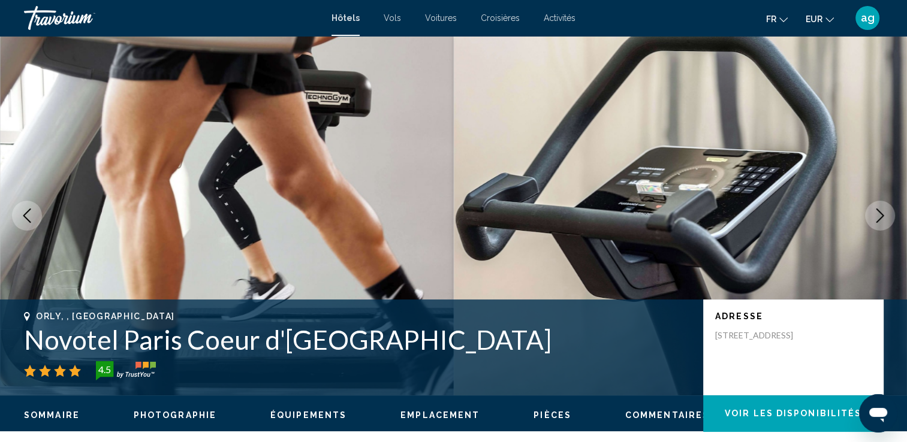
click at [883, 210] on icon "Next image" at bounding box center [879, 216] width 14 height 14
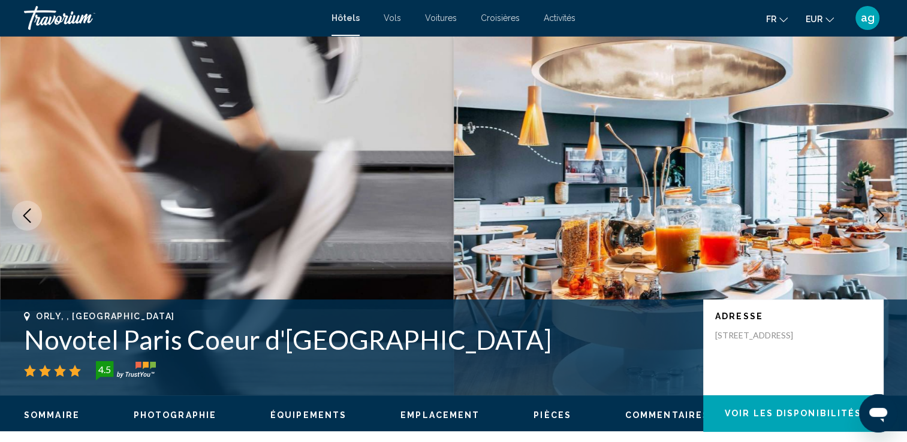
click at [883, 210] on icon "Next image" at bounding box center [879, 216] width 14 height 14
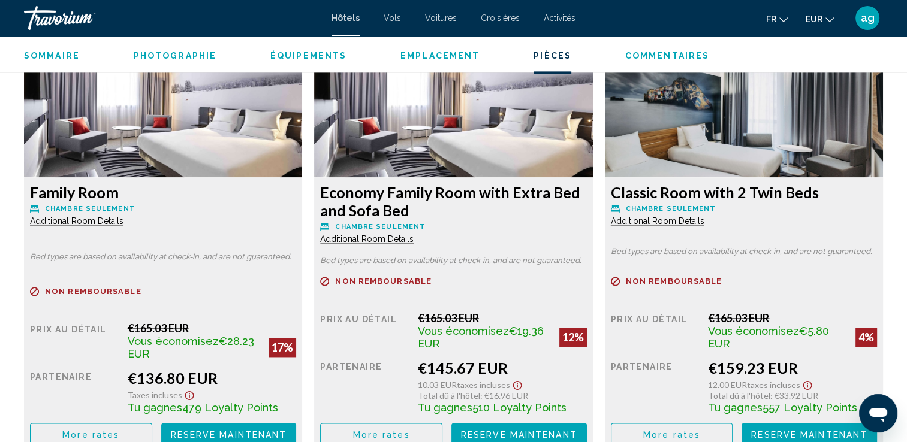
scroll to position [1726, 0]
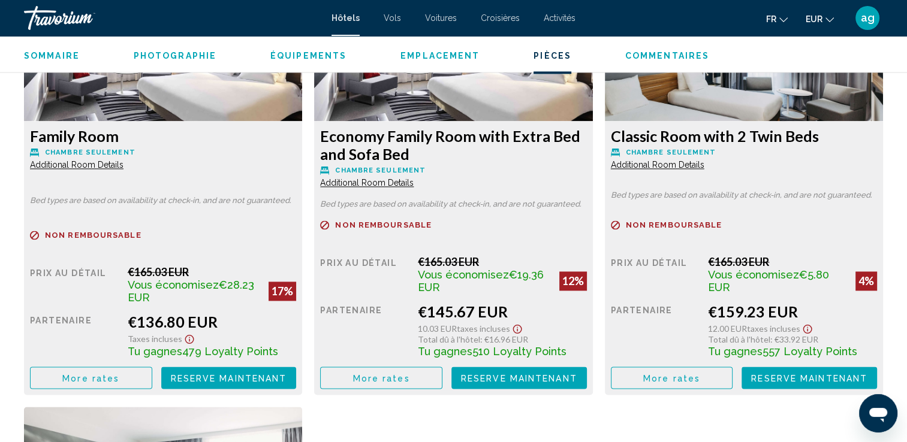
click at [84, 383] on button "More rates" at bounding box center [91, 378] width 122 height 22
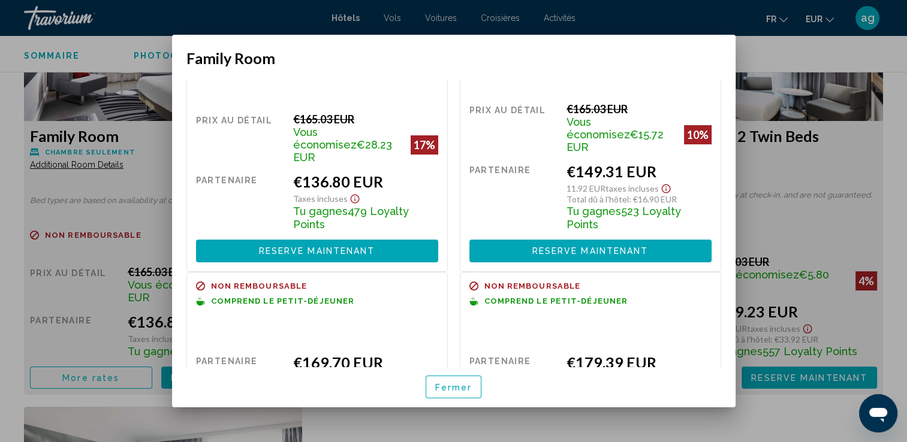
scroll to position [130, 0]
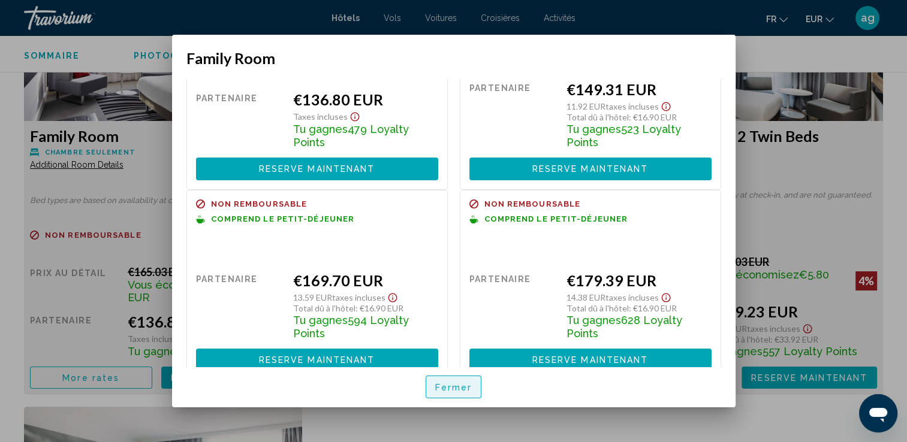
click at [445, 388] on span "Fermer" at bounding box center [453, 388] width 37 height 10
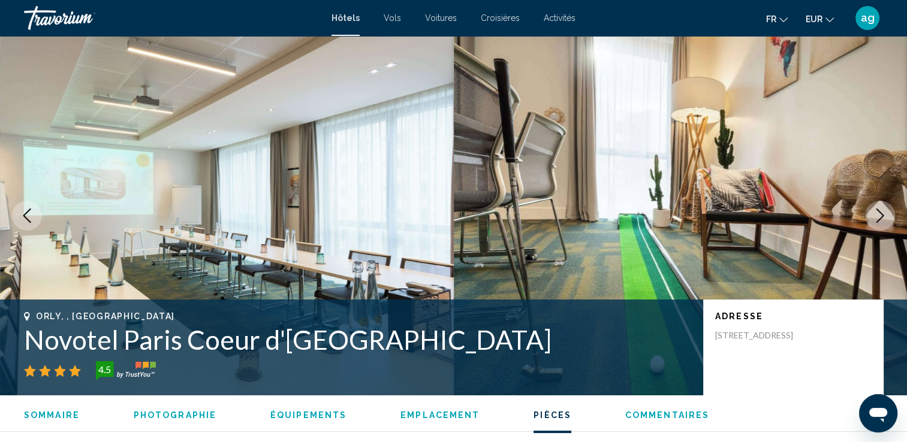
scroll to position [1726, 0]
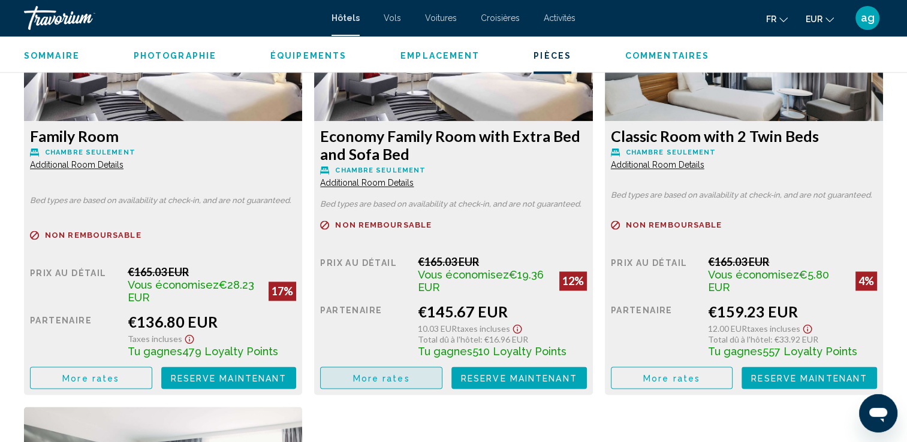
click at [353, 377] on span "More rates" at bounding box center [381, 378] width 57 height 10
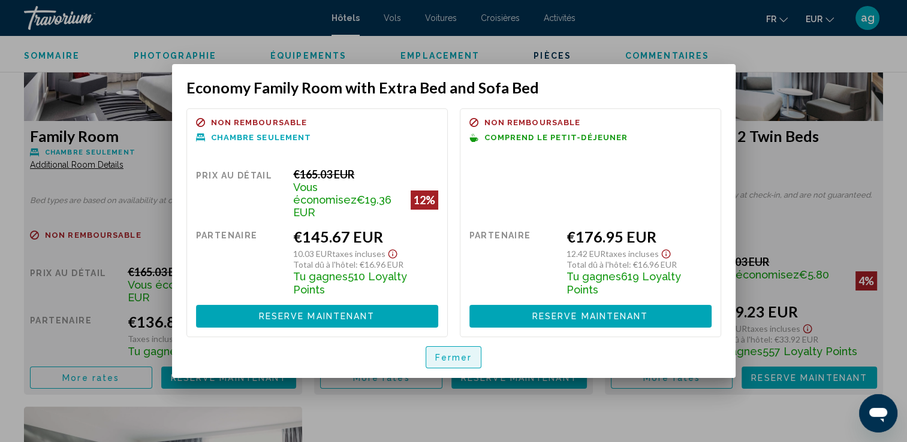
click at [453, 353] on span "Fermer" at bounding box center [453, 358] width 37 height 10
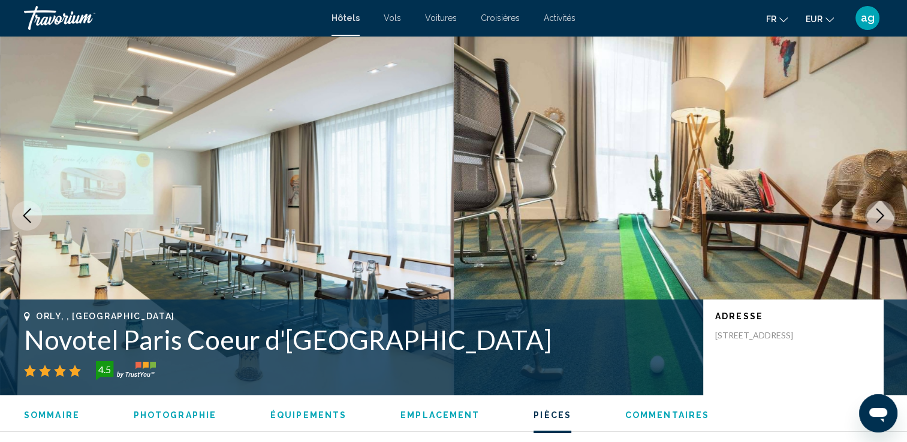
scroll to position [1726, 0]
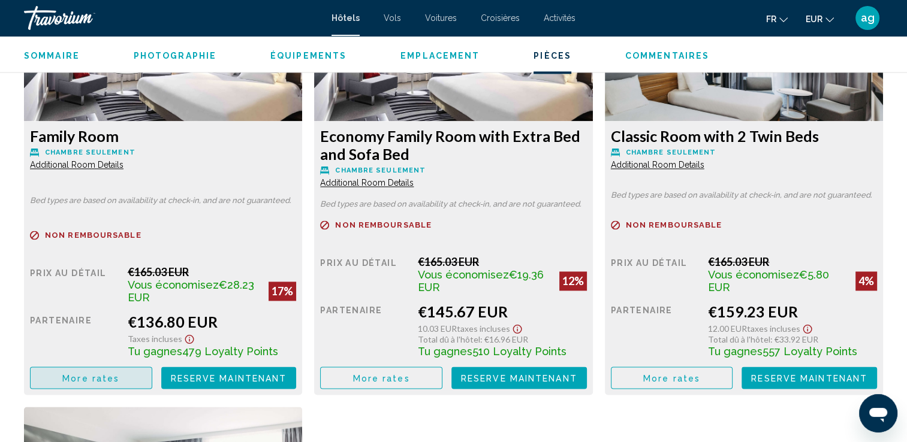
click at [114, 373] on span "More rates" at bounding box center [90, 378] width 57 height 10
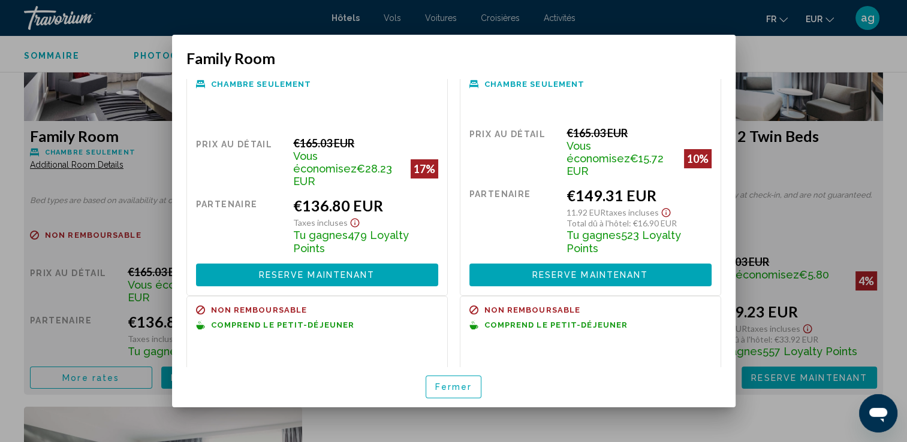
scroll to position [130, 0]
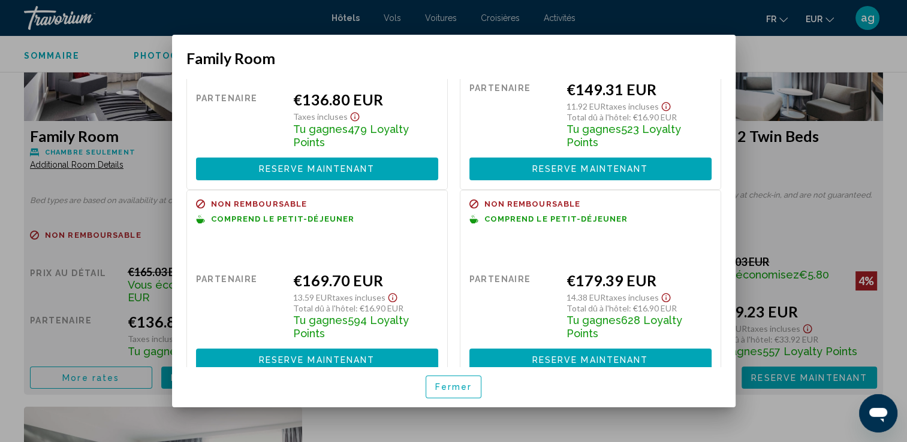
click at [466, 385] on span "Fermer" at bounding box center [453, 388] width 37 height 10
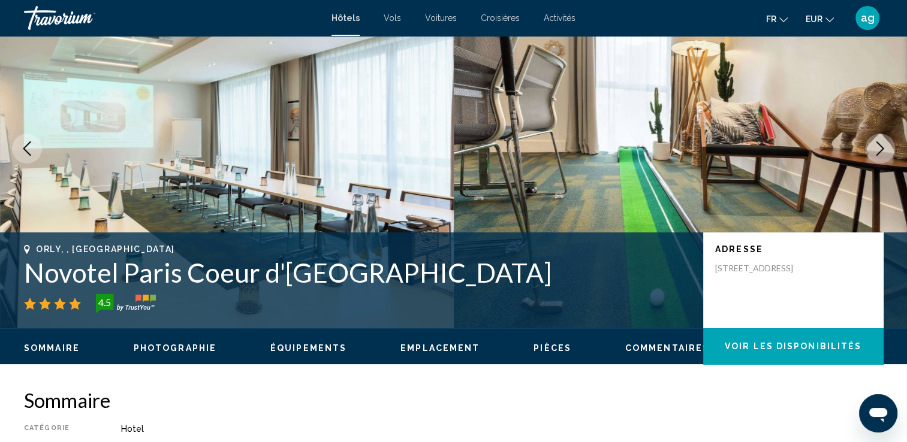
scroll to position [0, 0]
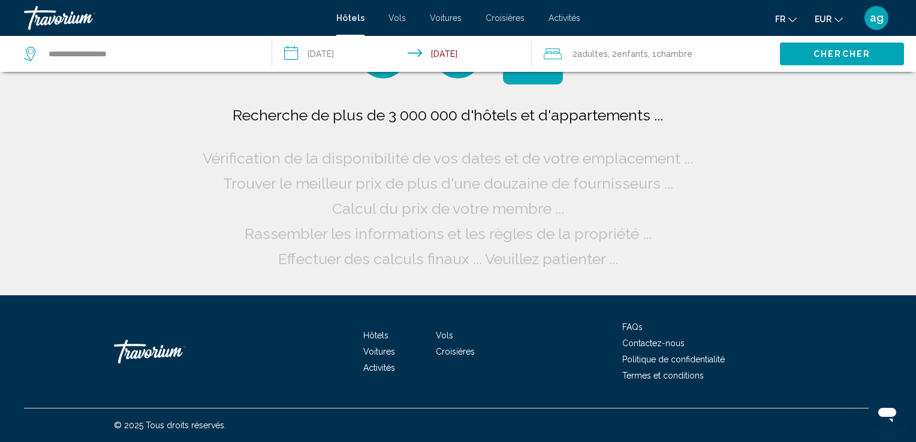
click at [439, 52] on input "**********" at bounding box center [404, 56] width 265 height 40
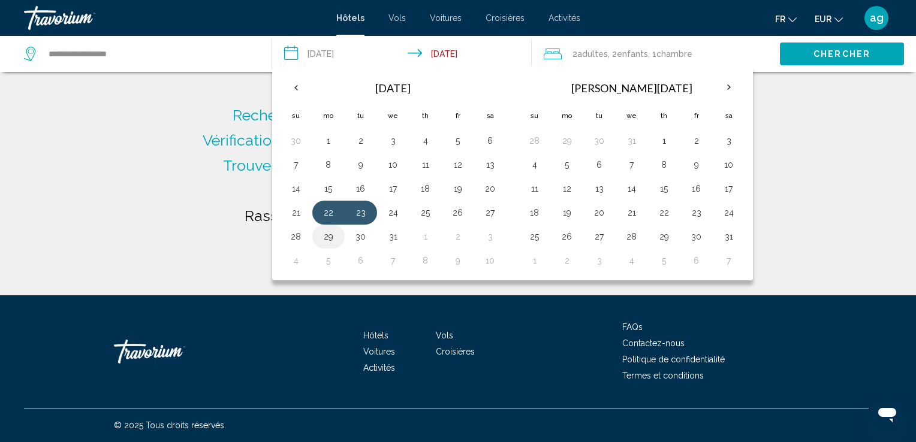
click at [327, 231] on button "29" at bounding box center [328, 236] width 19 height 17
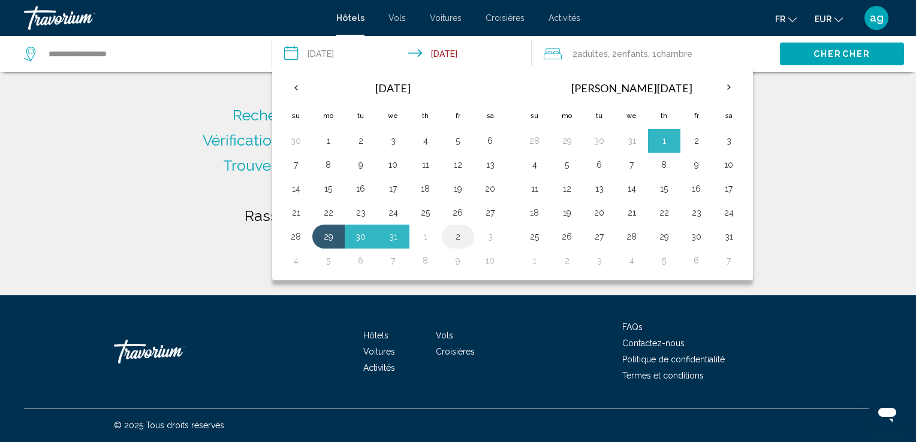
click at [457, 235] on button "2" at bounding box center [457, 236] width 19 height 17
type input "**********"
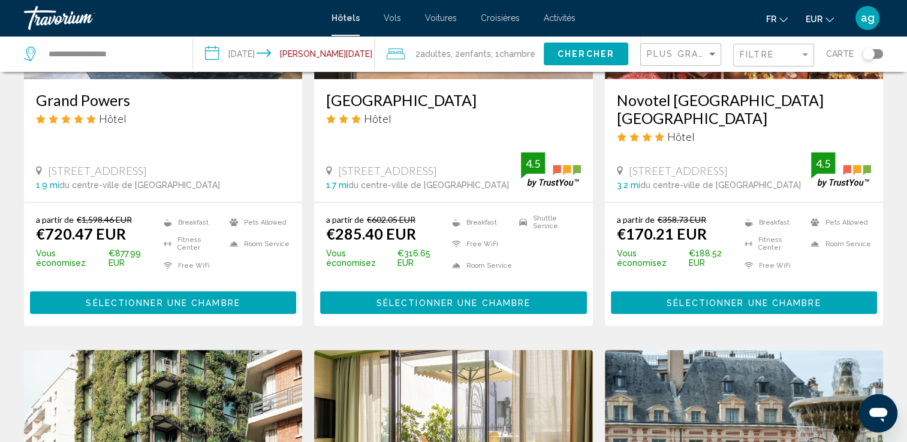
scroll to position [767, 0]
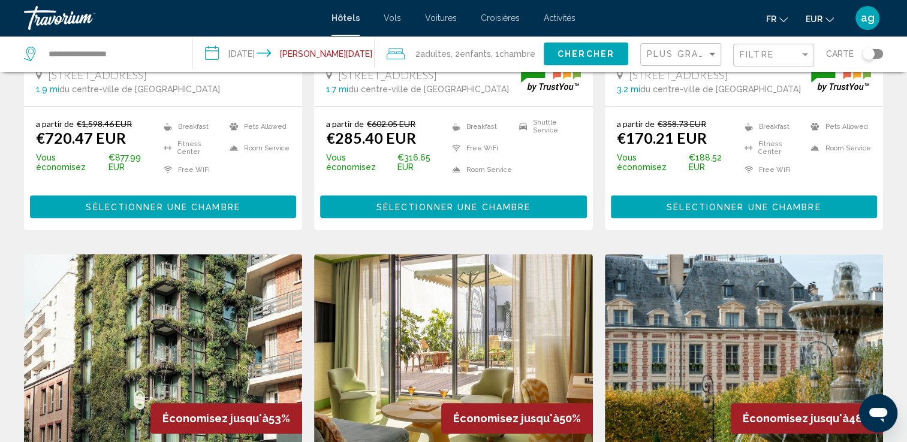
click at [587, 55] on span "Chercher" at bounding box center [585, 55] width 57 height 10
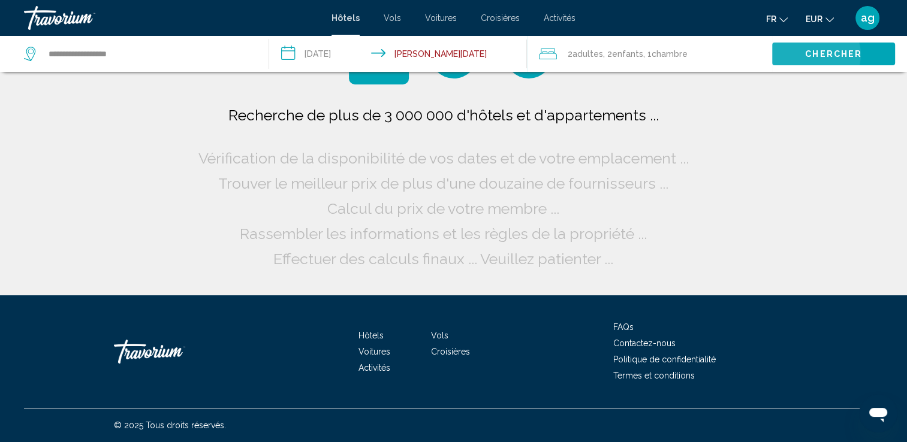
scroll to position [0, 0]
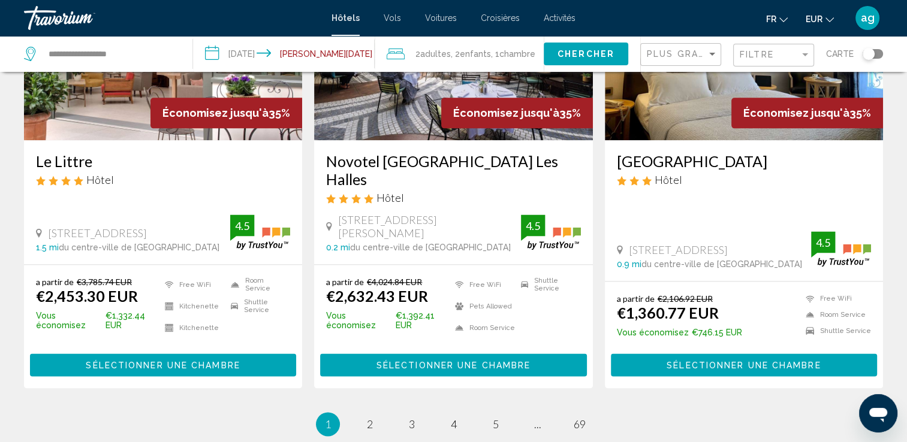
scroll to position [1518, 0]
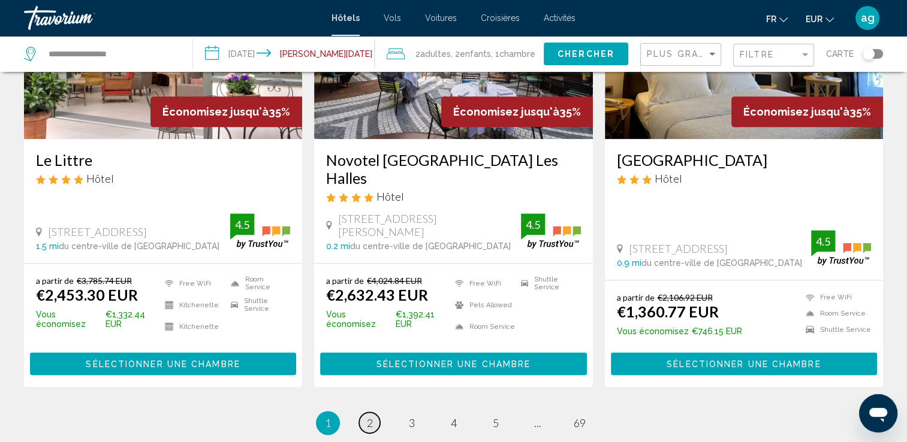
click at [374, 412] on link "page 2" at bounding box center [369, 422] width 21 height 21
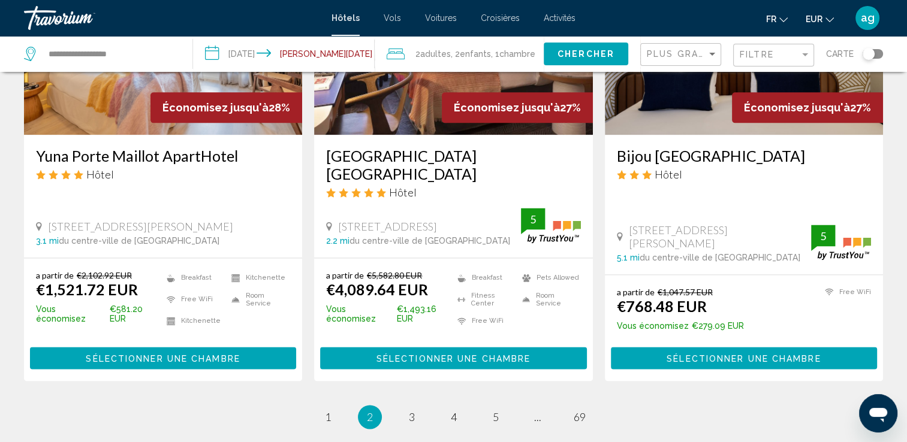
scroll to position [1510, 0]
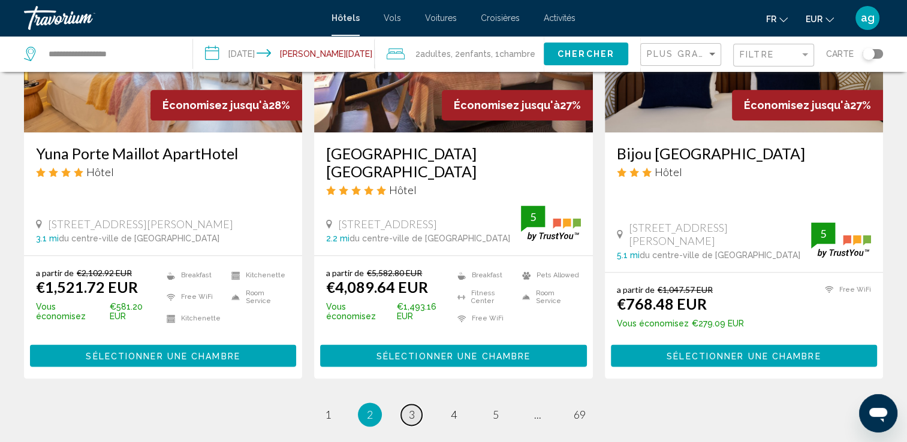
click at [416, 410] on link "page 3" at bounding box center [411, 414] width 21 height 21
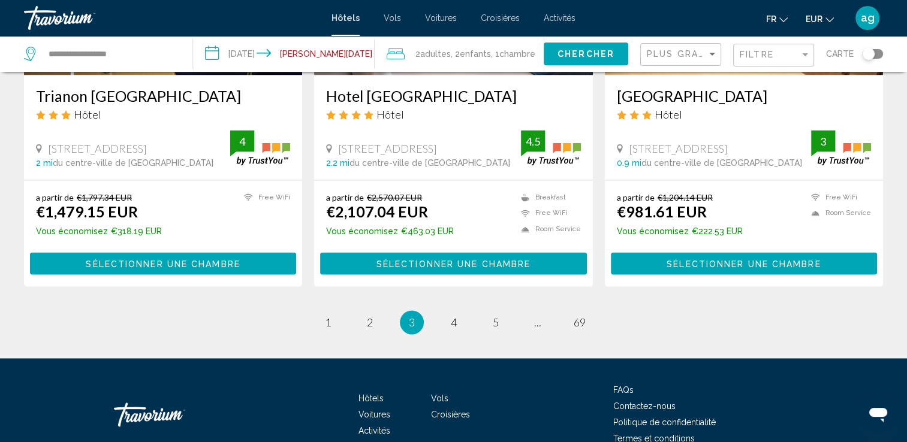
scroll to position [1627, 0]
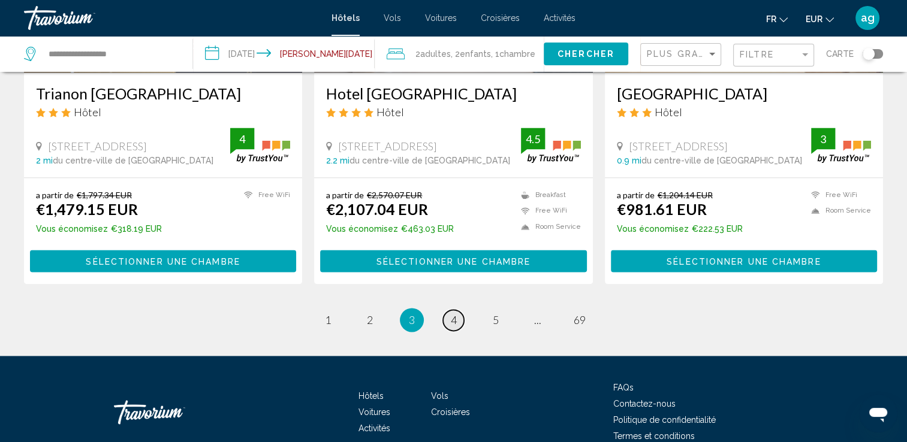
click at [451, 313] on span "4" at bounding box center [454, 319] width 6 height 13
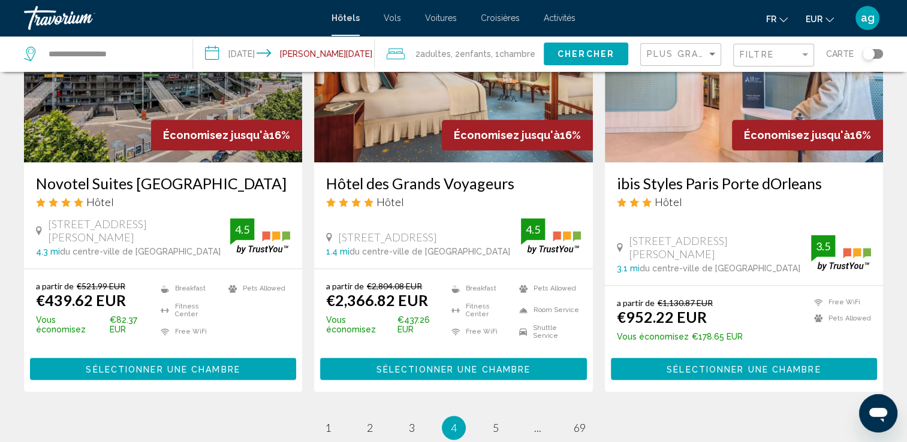
scroll to position [1558, 0]
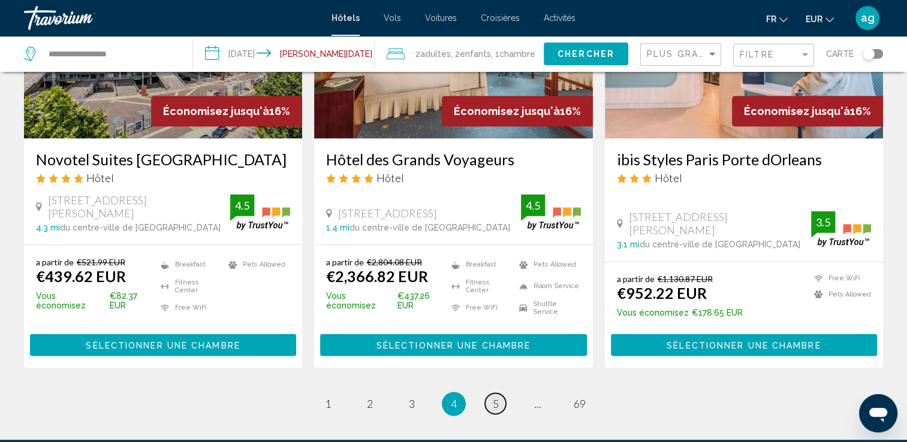
click at [493, 397] on span "5" at bounding box center [496, 403] width 6 height 13
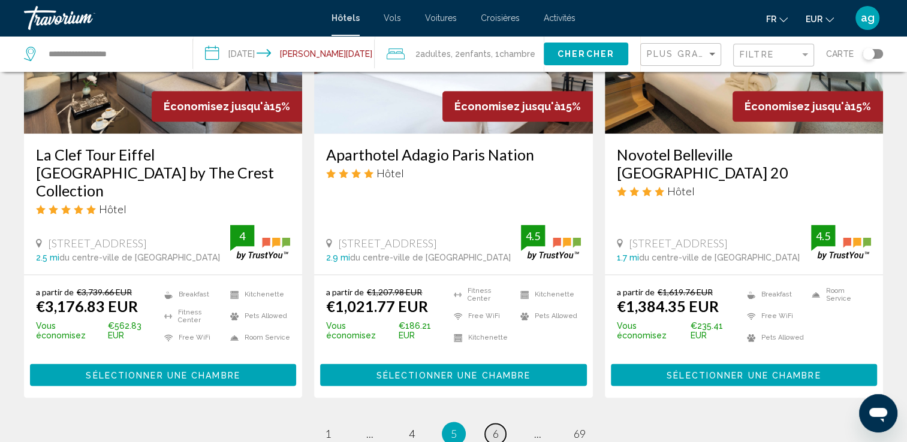
scroll to position [1534, 0]
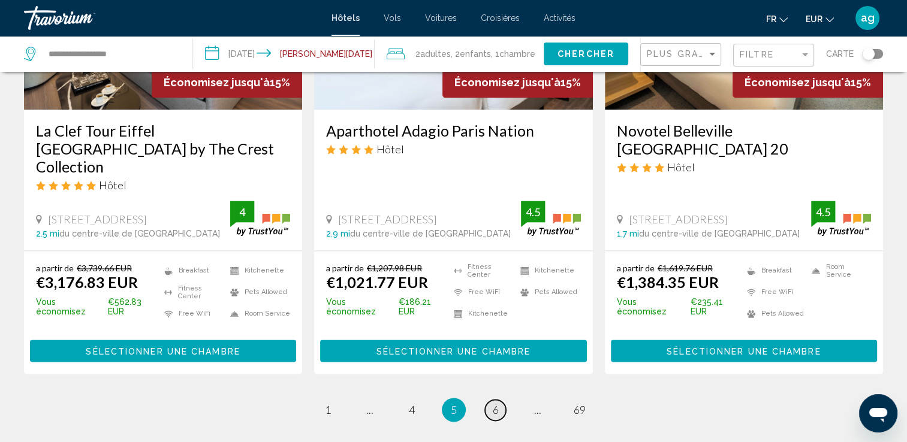
click at [496, 403] on span "6" at bounding box center [496, 409] width 6 height 13
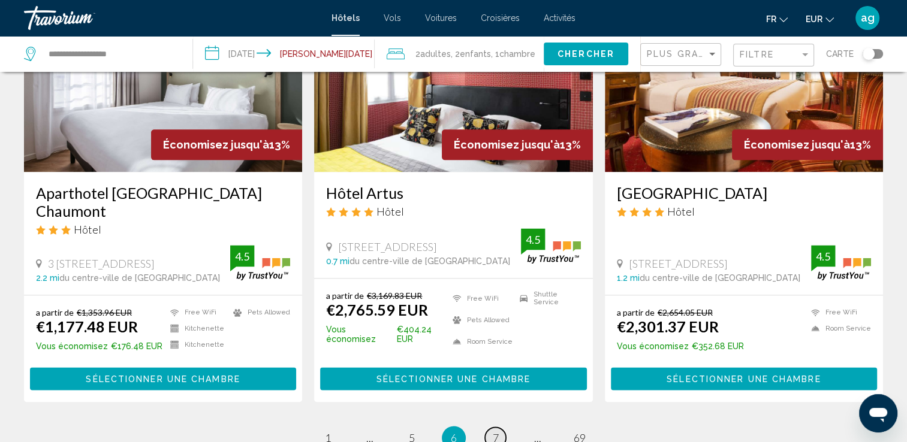
scroll to position [1510, 0]
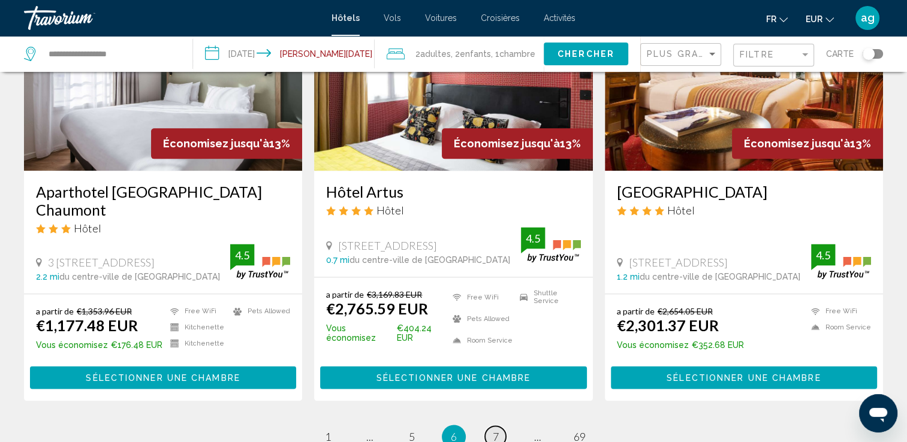
click at [499, 426] on link "page 7" at bounding box center [495, 436] width 21 height 21
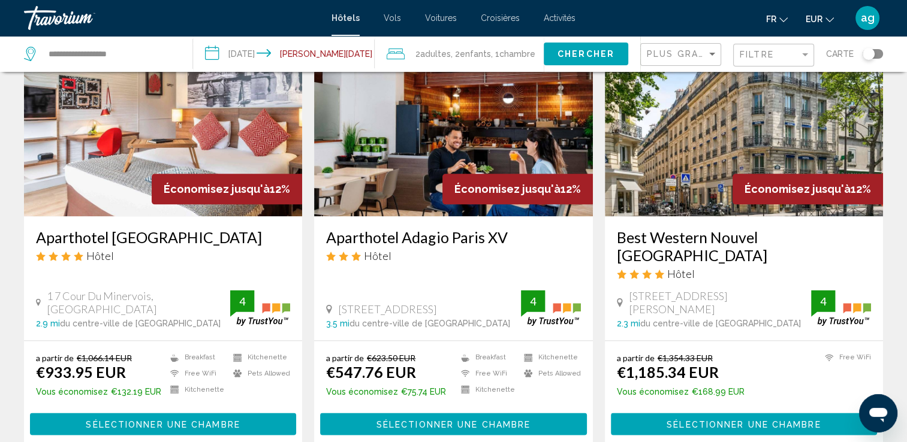
scroll to position [1510, 0]
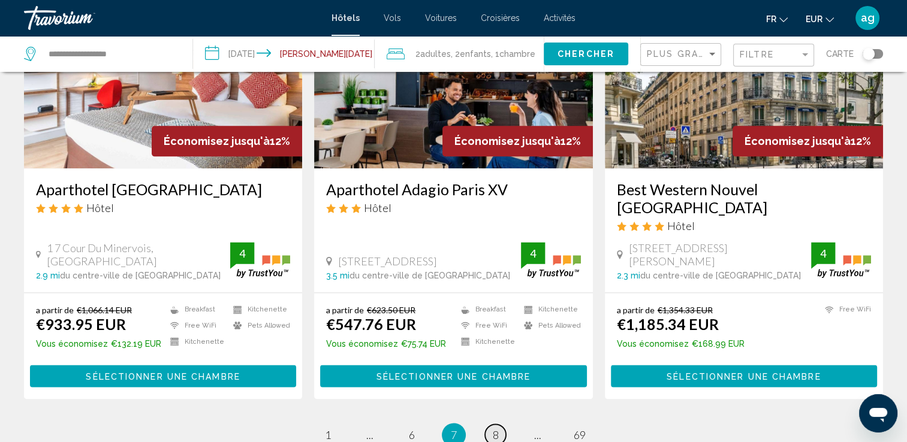
click at [501, 424] on link "page 8" at bounding box center [495, 434] width 21 height 21
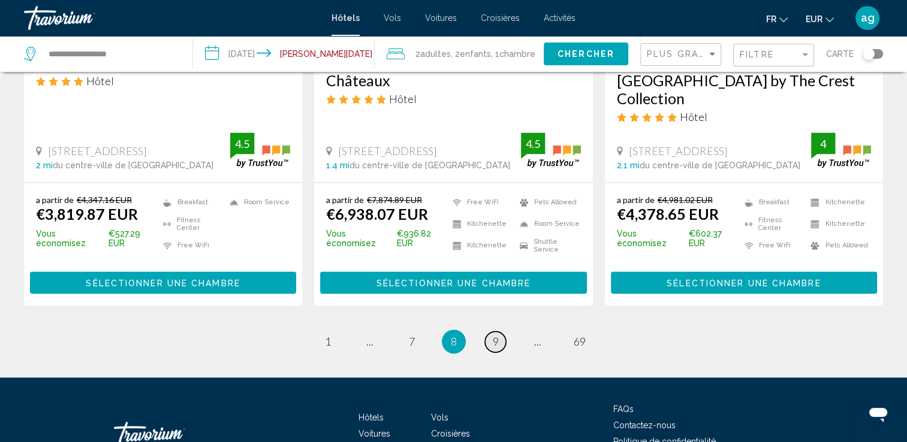
scroll to position [1663, 0]
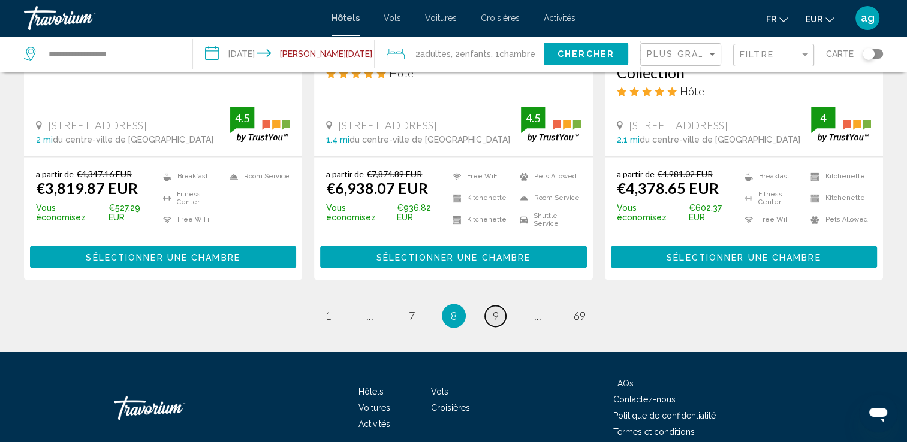
click at [498, 309] on span "9" at bounding box center [496, 315] width 6 height 13
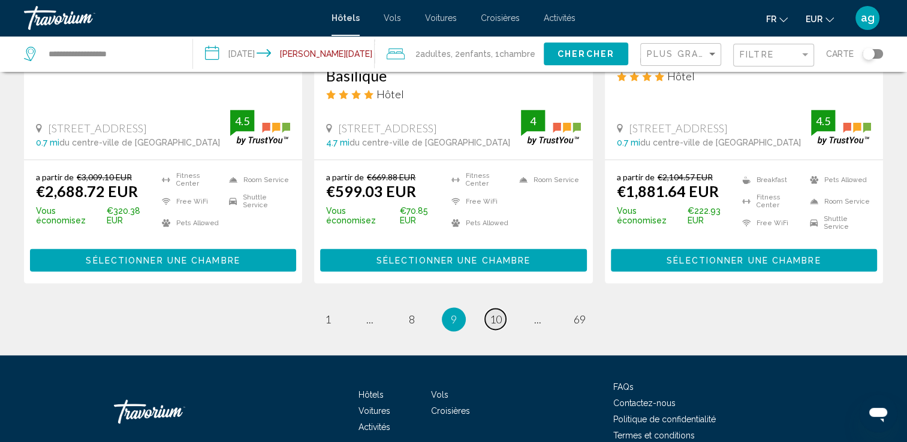
scroll to position [1630, 0]
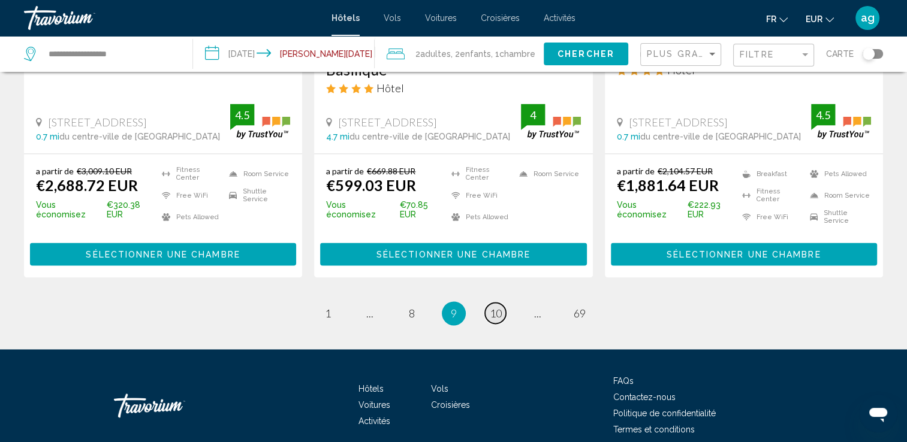
click at [500, 307] on span "10" at bounding box center [496, 313] width 12 height 13
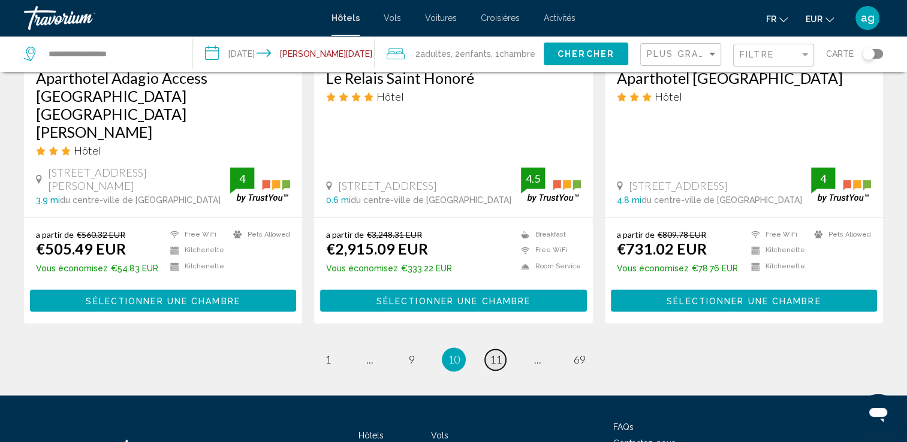
scroll to position [1606, 0]
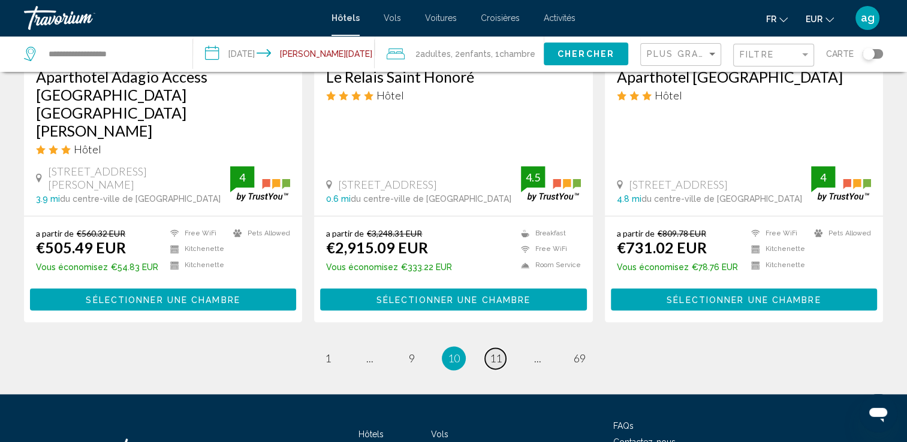
click at [501, 352] on span "11" at bounding box center [496, 358] width 12 height 13
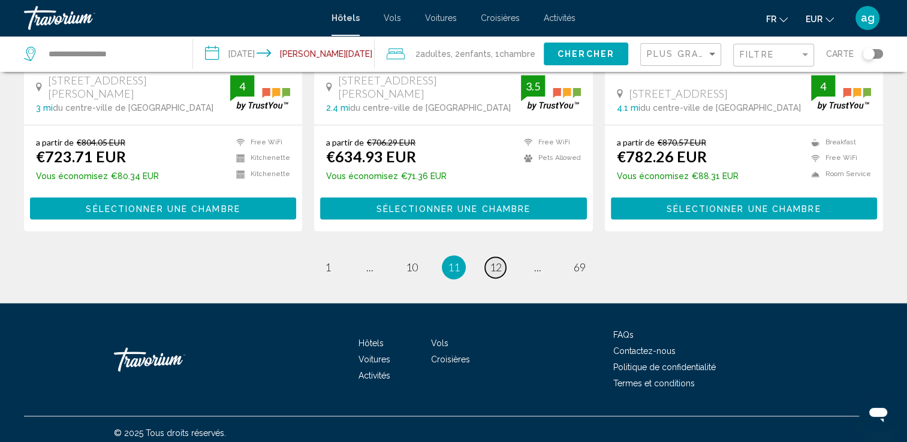
scroll to position [1647, 0]
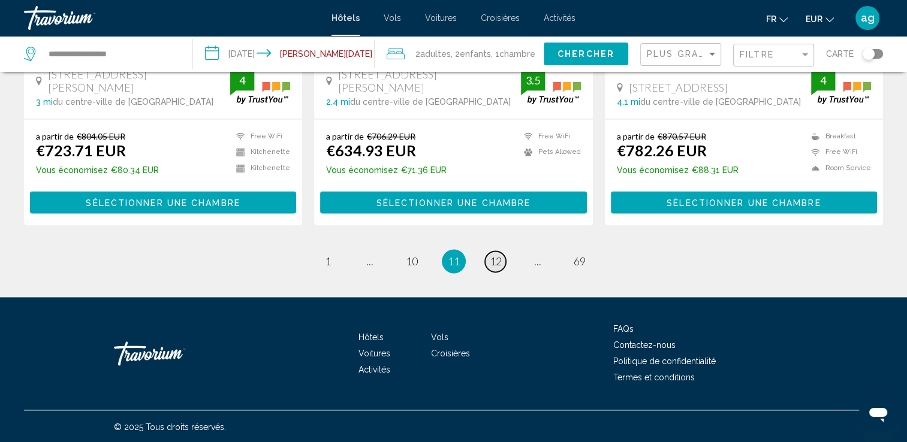
click at [490, 255] on span "12" at bounding box center [496, 261] width 12 height 13
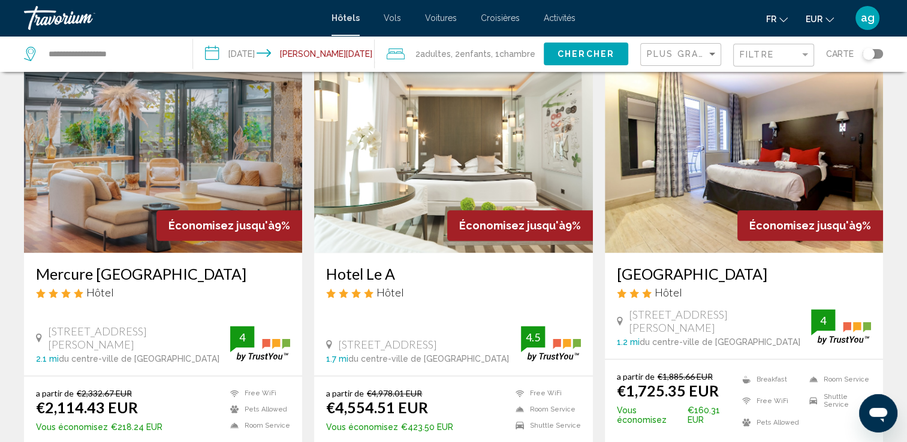
scroll to position [1510, 0]
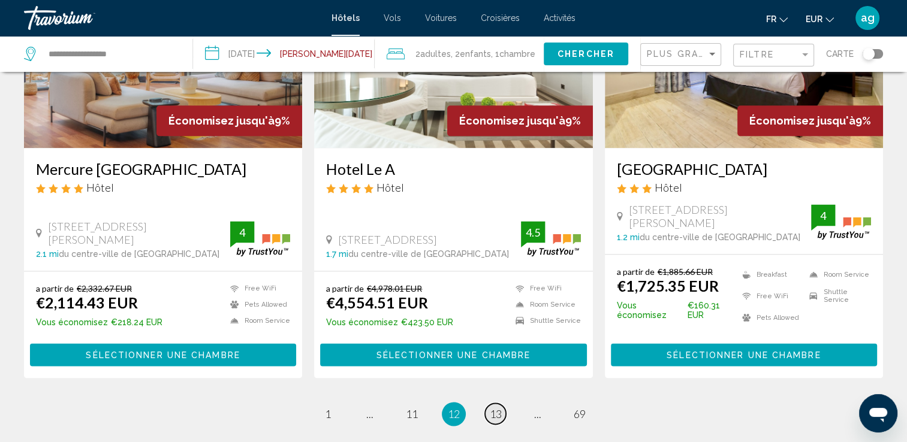
click at [491, 407] on span "13" at bounding box center [496, 413] width 12 height 13
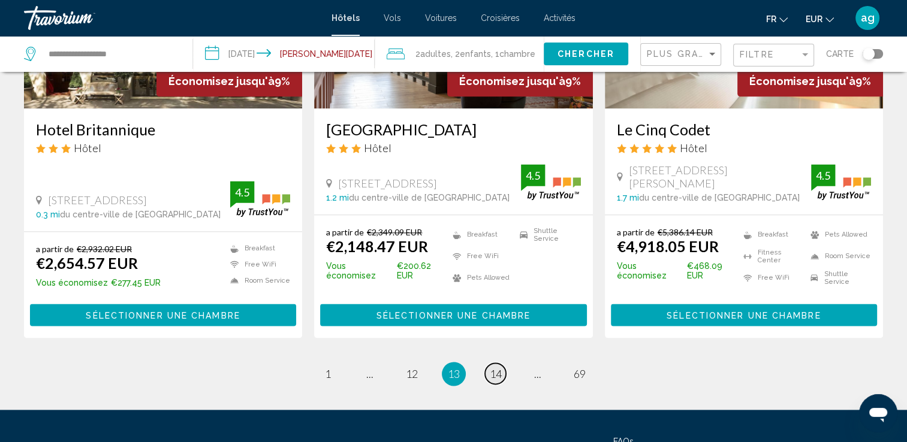
scroll to position [1606, 0]
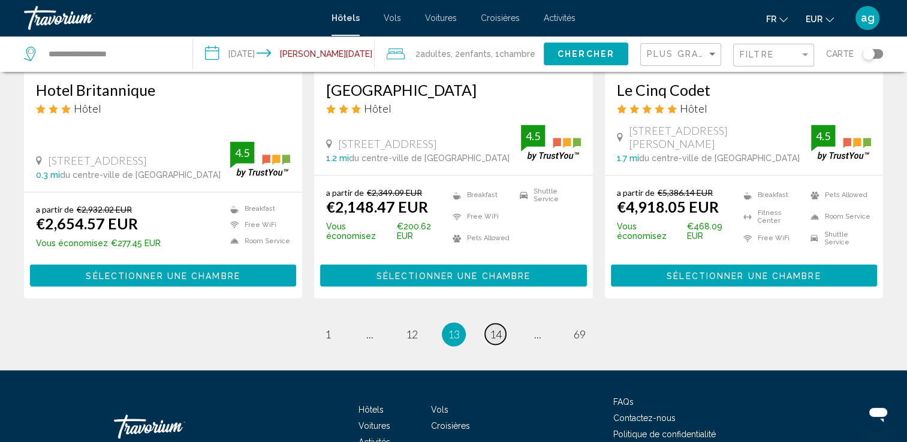
click at [491, 328] on span "14" at bounding box center [496, 334] width 12 height 13
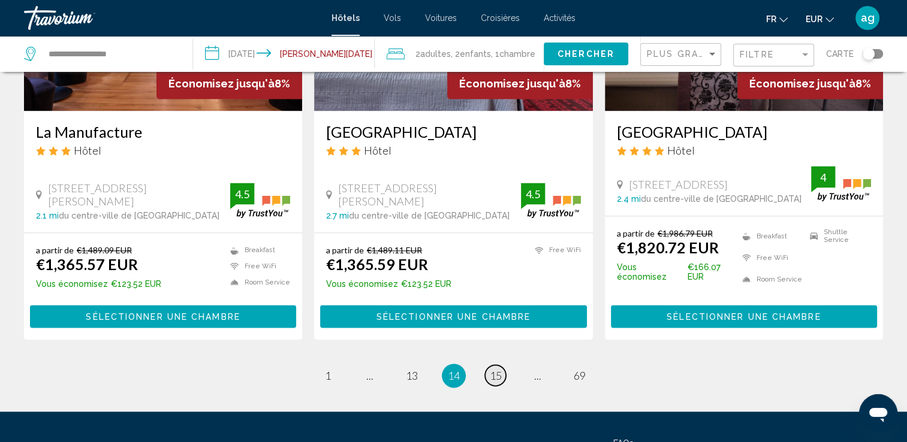
scroll to position [1606, 0]
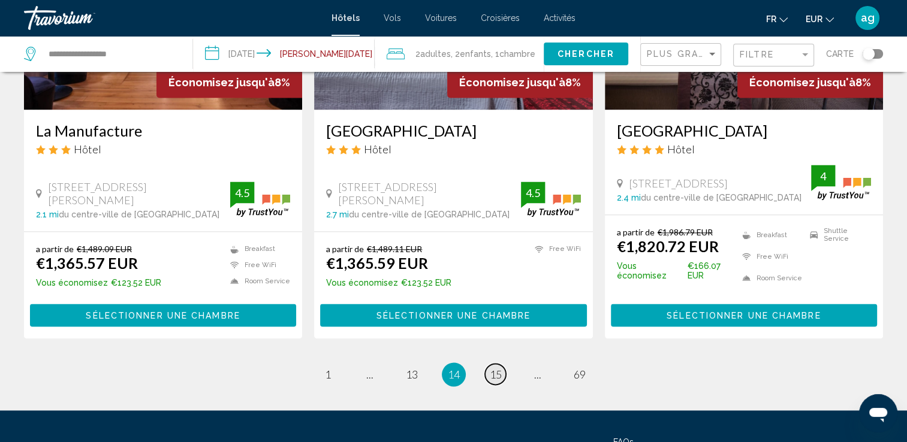
click at [490, 368] on span "15" at bounding box center [496, 374] width 12 height 13
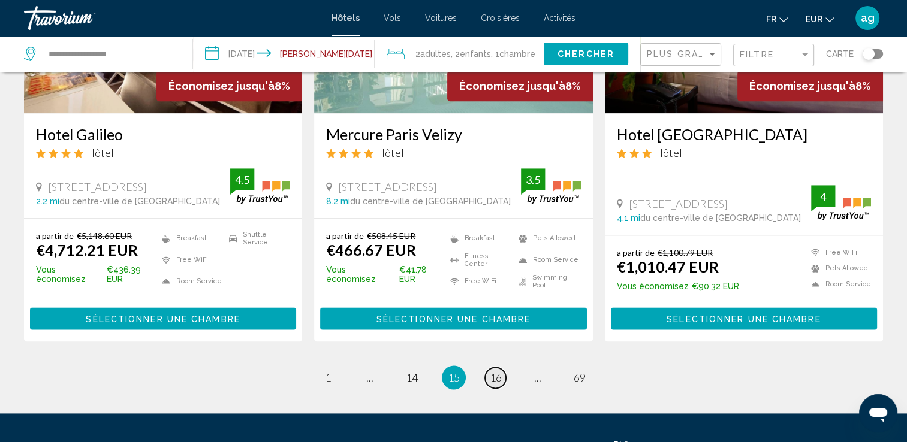
scroll to position [1610, 0]
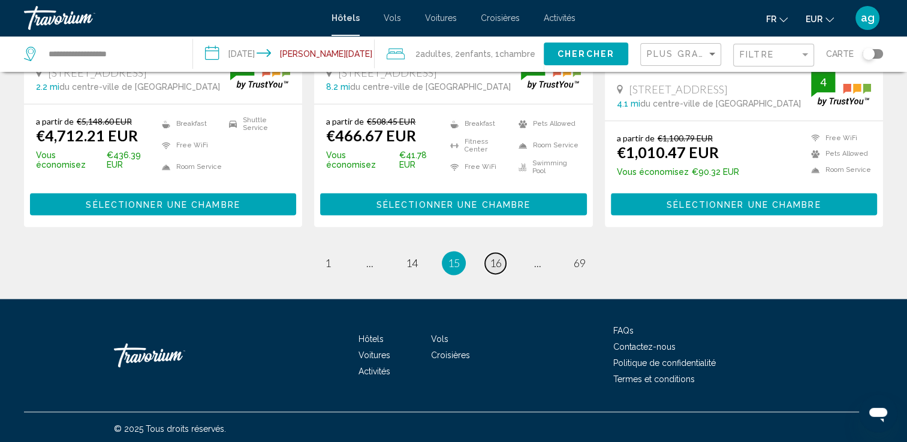
click at [487, 256] on link "page 16" at bounding box center [495, 263] width 21 height 21
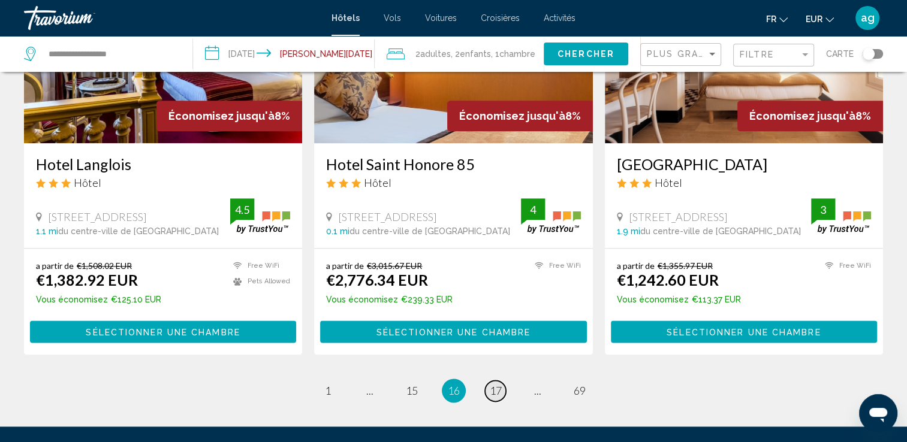
scroll to position [1576, 0]
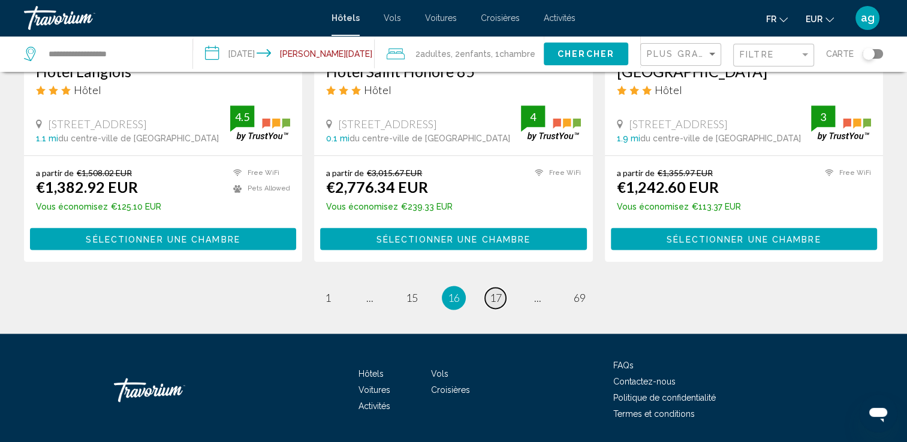
click at [487, 288] on link "page 17" at bounding box center [495, 298] width 21 height 21
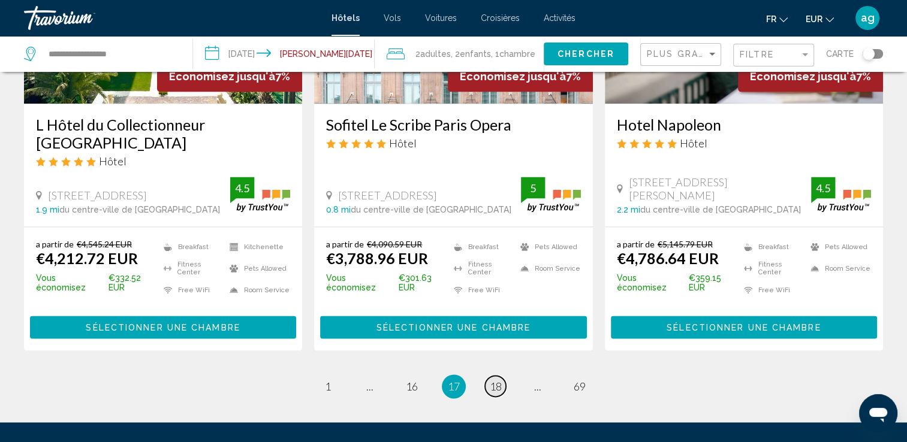
scroll to position [1582, 0]
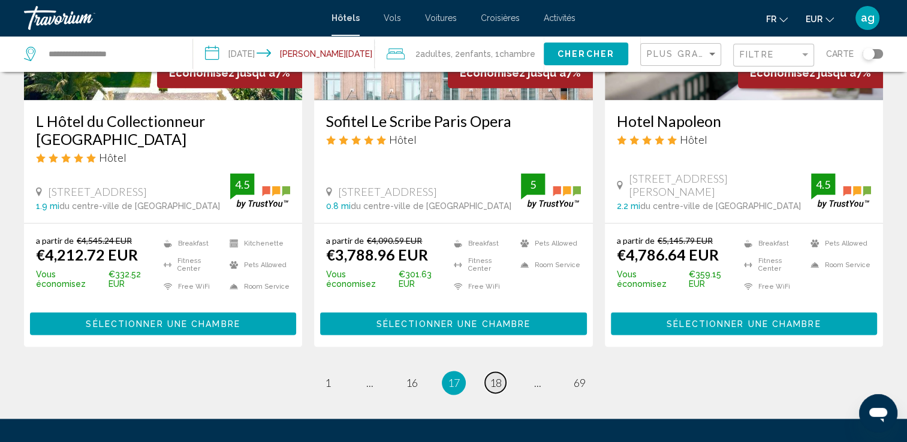
click at [498, 376] on span "18" at bounding box center [496, 382] width 12 height 13
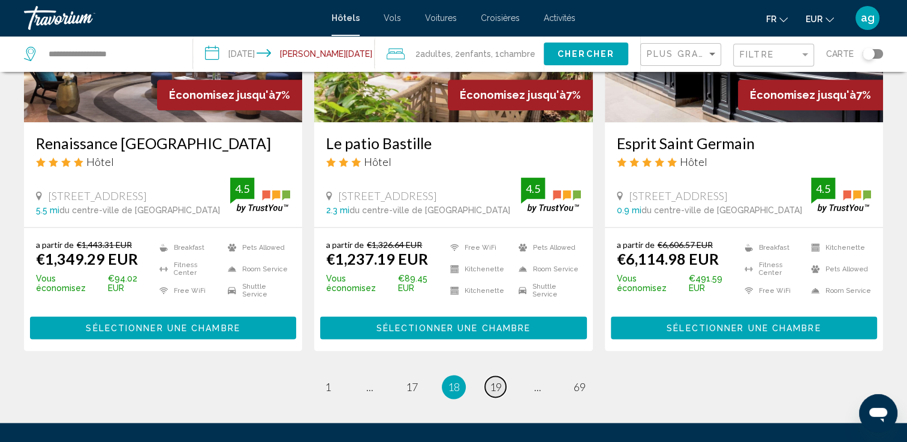
scroll to position [1647, 0]
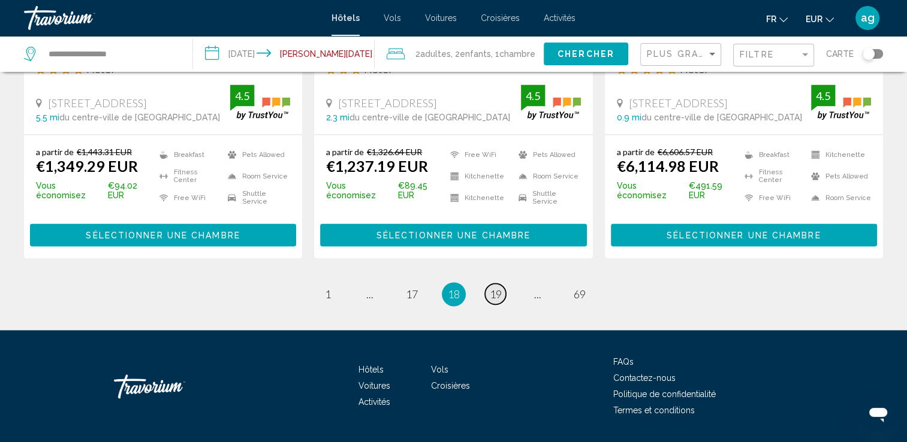
click at [492, 288] on span "19" at bounding box center [496, 294] width 12 height 13
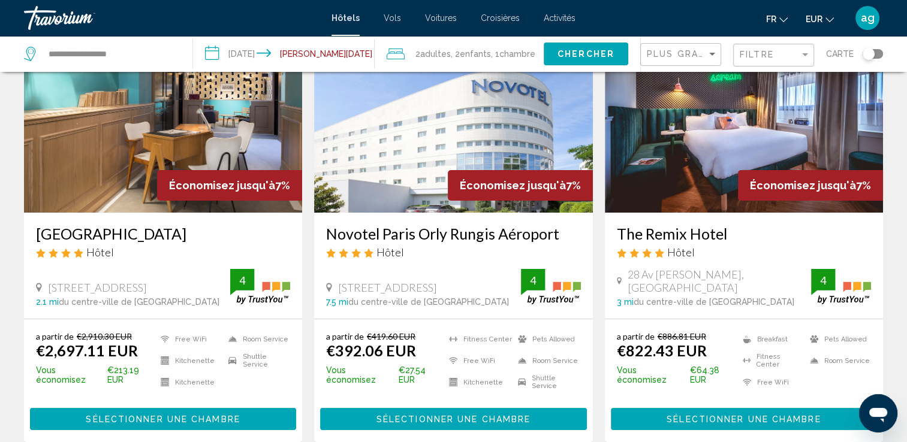
scroll to position [96, 0]
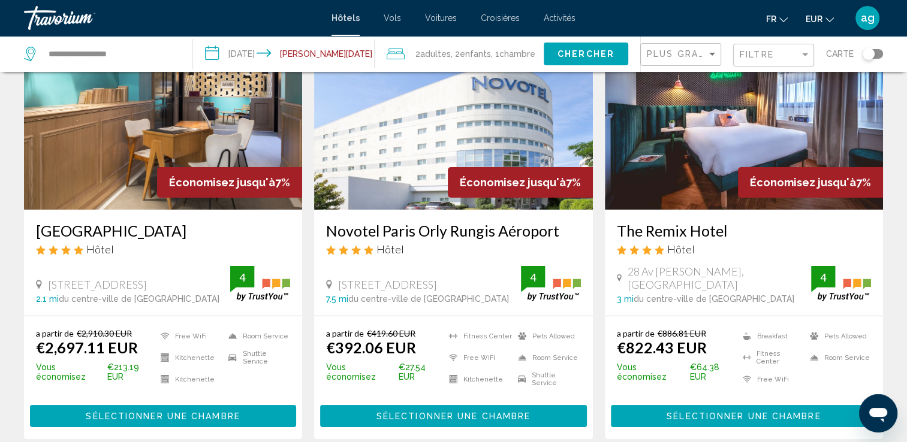
click at [443, 406] on button "Sélectionner une chambre" at bounding box center [453, 416] width 266 height 22
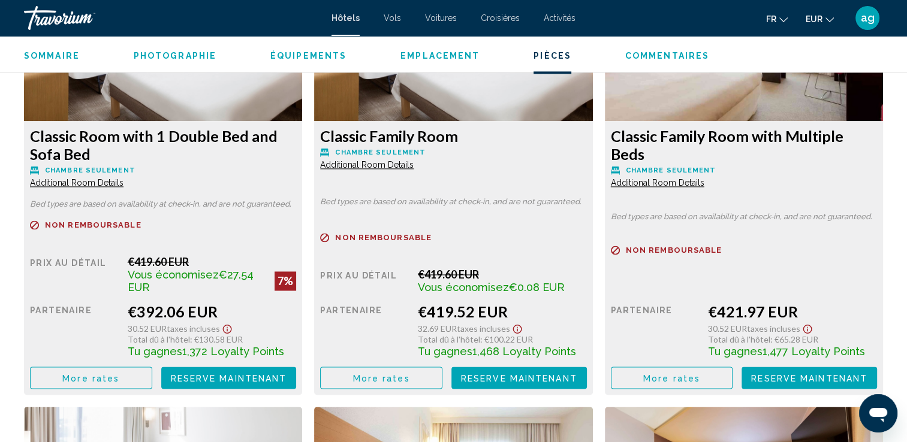
scroll to position [1733, 0]
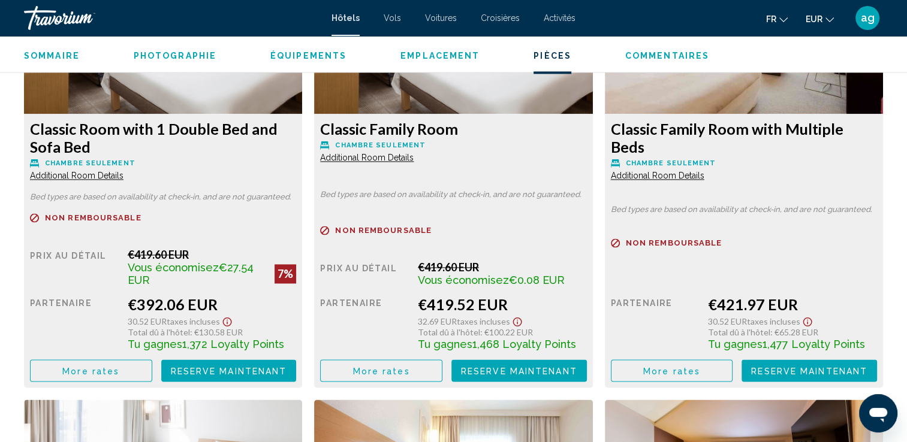
click at [84, 367] on span "More rates" at bounding box center [90, 371] width 57 height 10
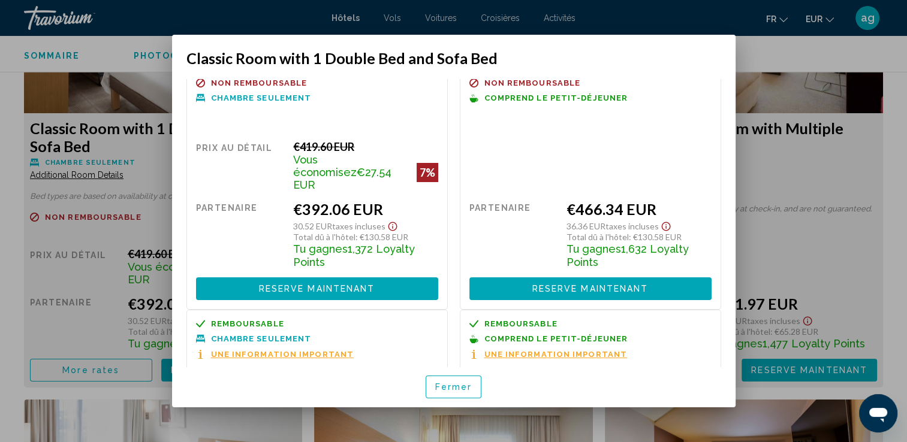
scroll to position [0, 0]
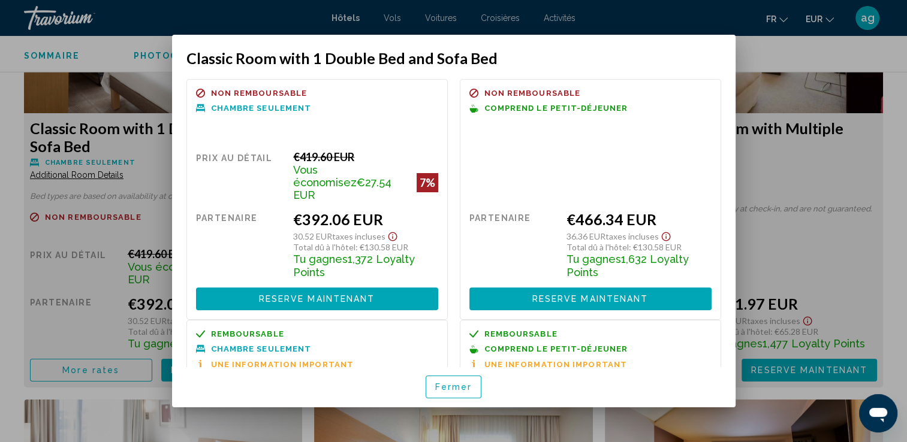
click at [439, 392] on button "Fermer" at bounding box center [453, 387] width 56 height 22
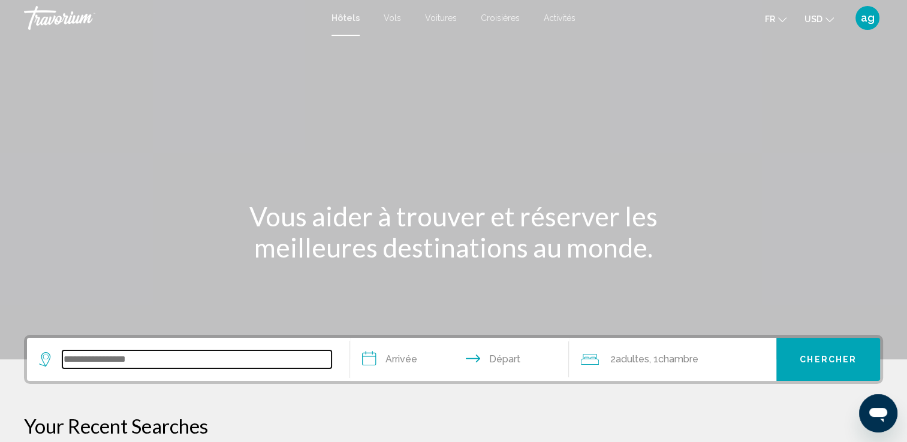
click at [110, 363] on input "Search widget" at bounding box center [196, 360] width 269 height 18
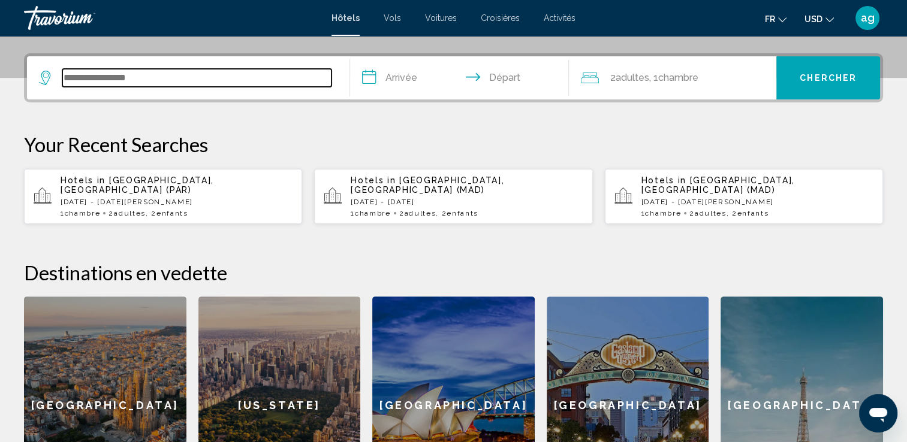
scroll to position [295, 0]
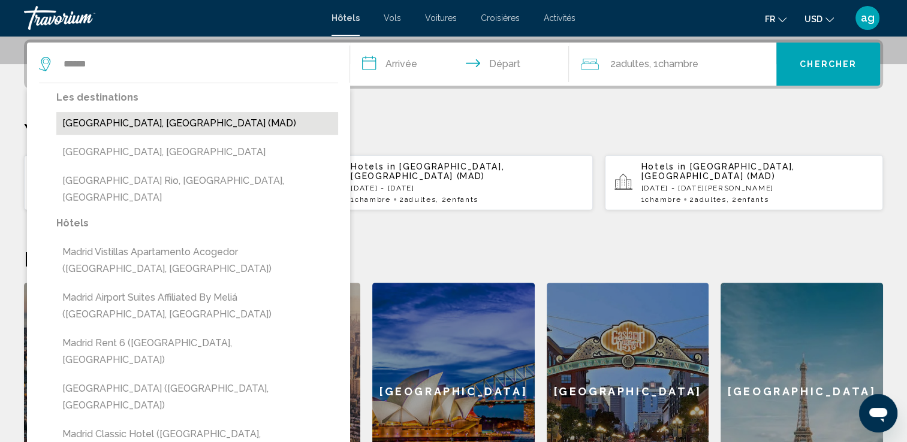
click at [174, 120] on button "[GEOGRAPHIC_DATA], [GEOGRAPHIC_DATA] (MAD)" at bounding box center [197, 123] width 282 height 23
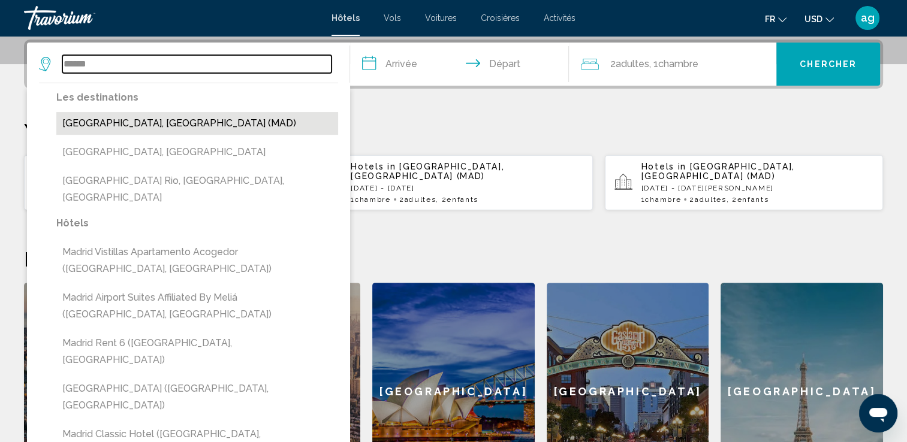
type input "**********"
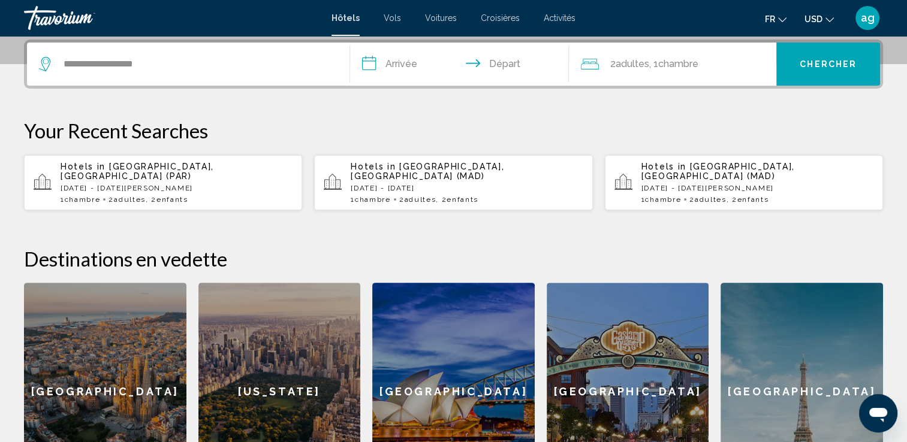
click at [397, 56] on input "**********" at bounding box center [462, 66] width 224 height 47
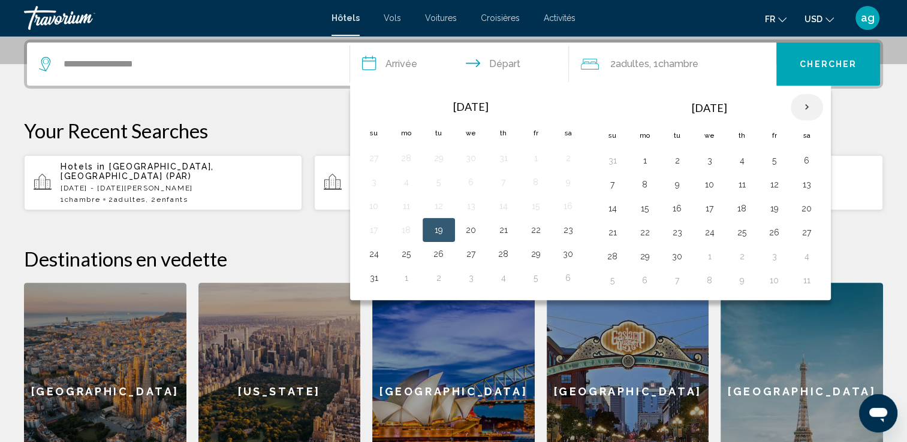
click at [800, 107] on th "Next month" at bounding box center [806, 107] width 32 height 26
click at [674, 231] on button "23" at bounding box center [676, 232] width 19 height 17
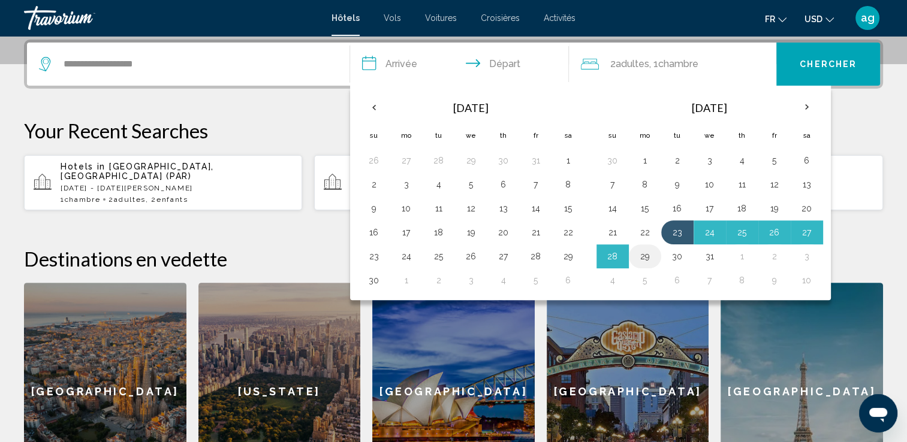
click at [650, 253] on button "29" at bounding box center [644, 256] width 19 height 17
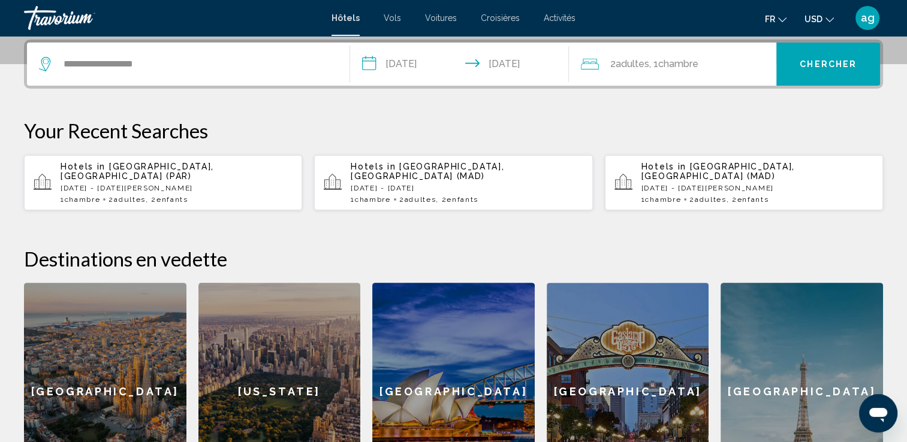
type input "**********"
click at [644, 66] on span "Adultes" at bounding box center [632, 63] width 34 height 11
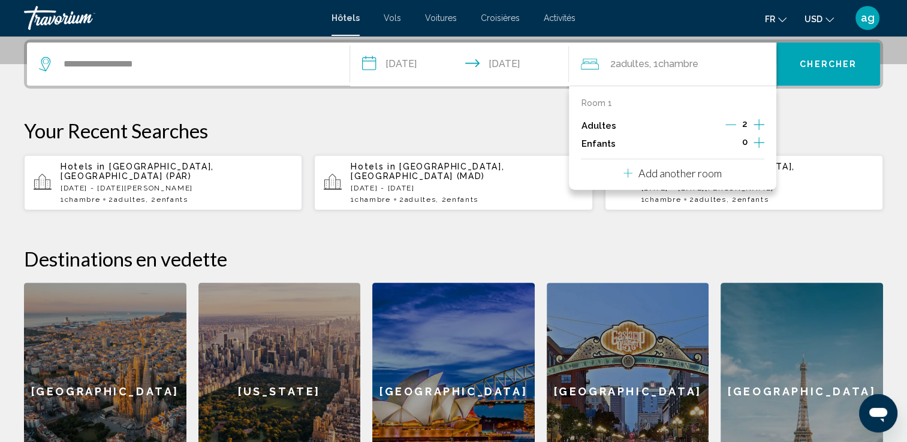
click at [759, 143] on icon "Increment children" at bounding box center [758, 142] width 11 height 14
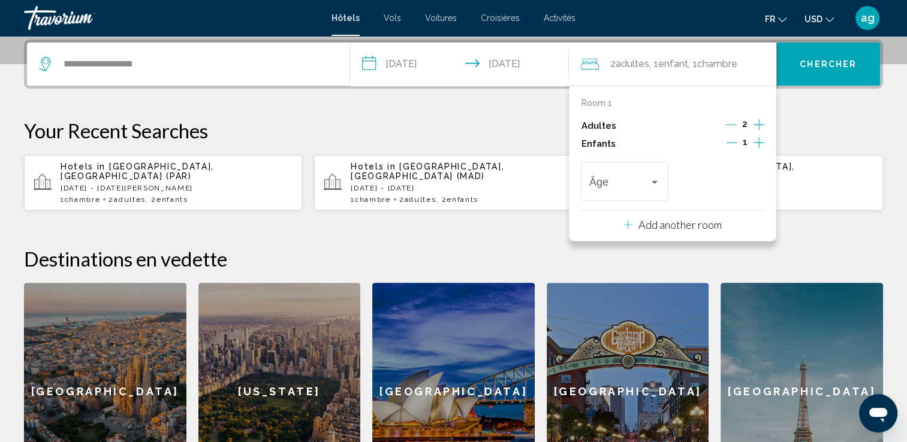
click at [759, 143] on icon "Increment children" at bounding box center [758, 142] width 11 height 14
click at [666, 176] on div "Âge" at bounding box center [624, 180] width 87 height 43
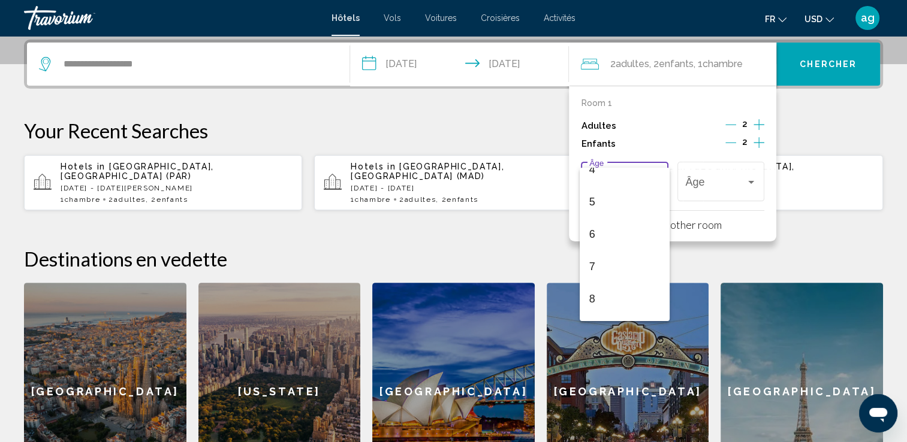
scroll to position [168, 0]
click at [623, 310] on span "9" at bounding box center [624, 307] width 71 height 32
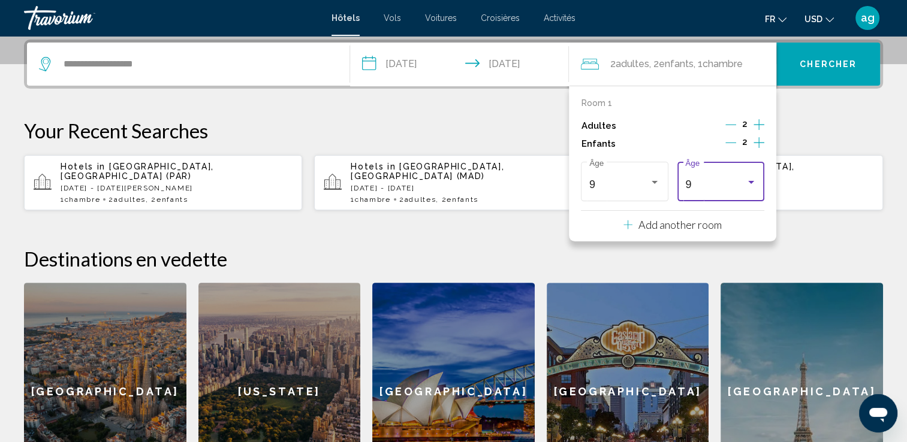
scroll to position [170, 0]
click at [753, 177] on div "Travelers: 2 adults, 2 children" at bounding box center [750, 182] width 11 height 10
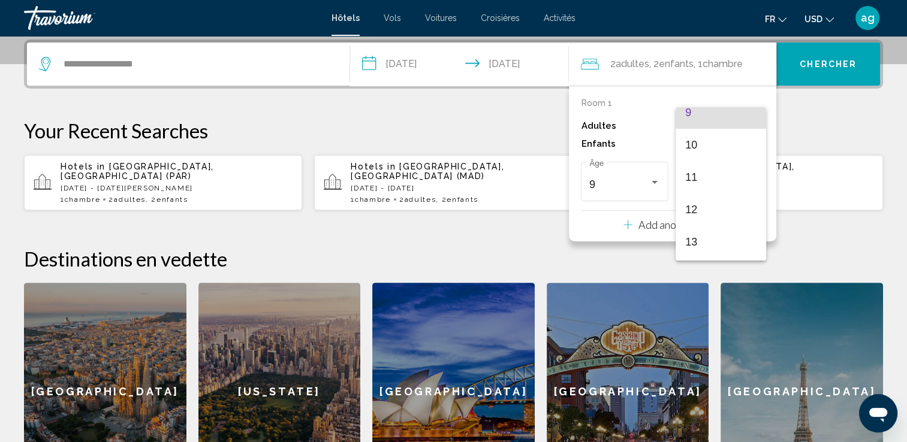
scroll to position [326, 0]
click at [717, 249] on span "14" at bounding box center [720, 250] width 71 height 32
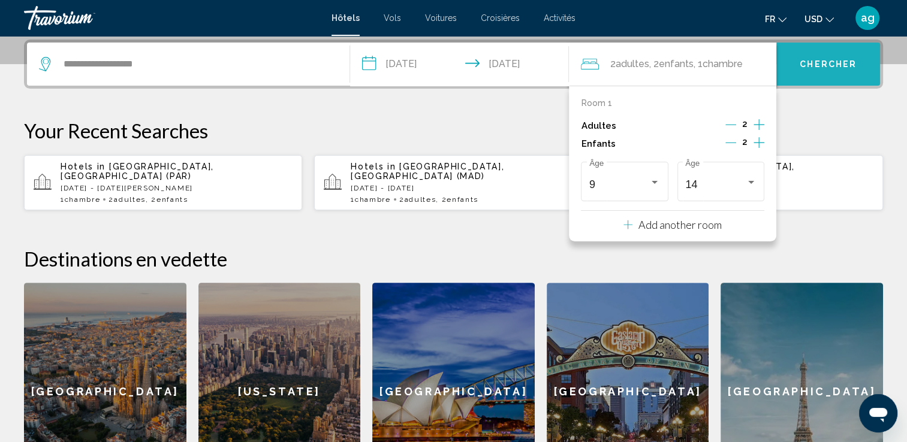
click at [822, 56] on button "Chercher" at bounding box center [828, 64] width 104 height 43
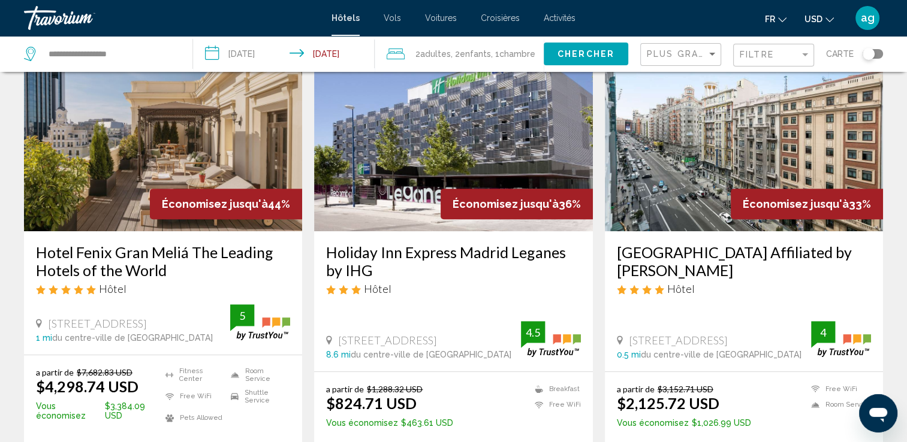
scroll to position [575, 0]
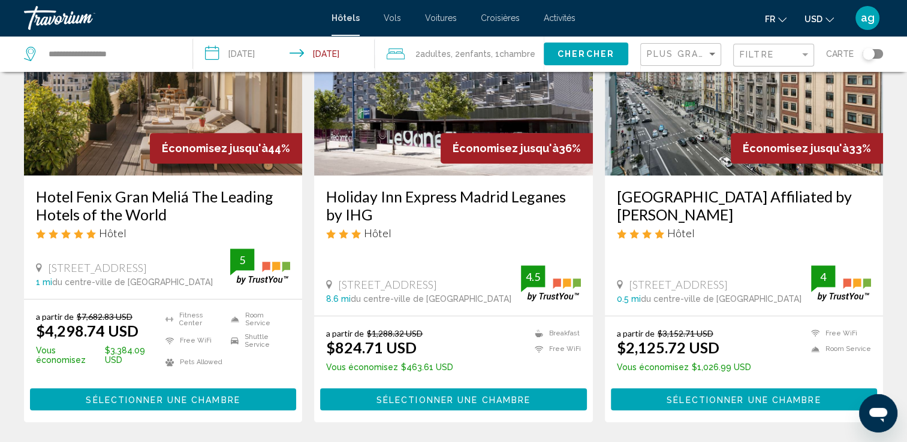
click at [821, 18] on span "USD" at bounding box center [813, 19] width 18 height 10
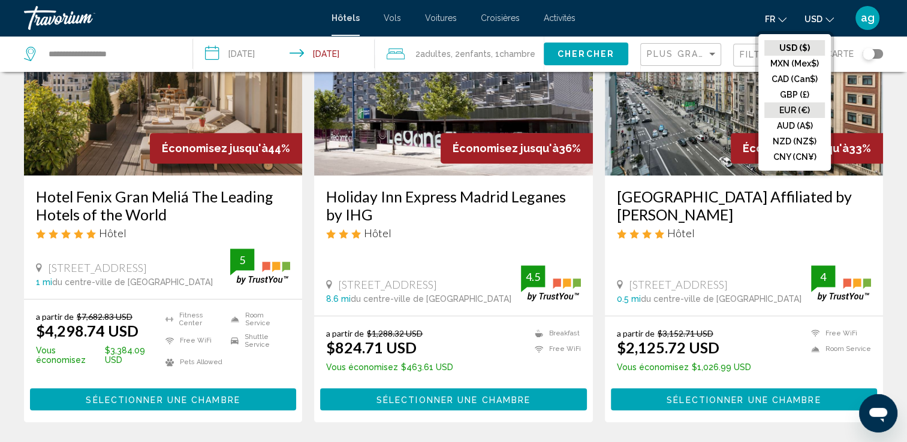
click at [803, 106] on button "EUR (€)" at bounding box center [794, 110] width 61 height 16
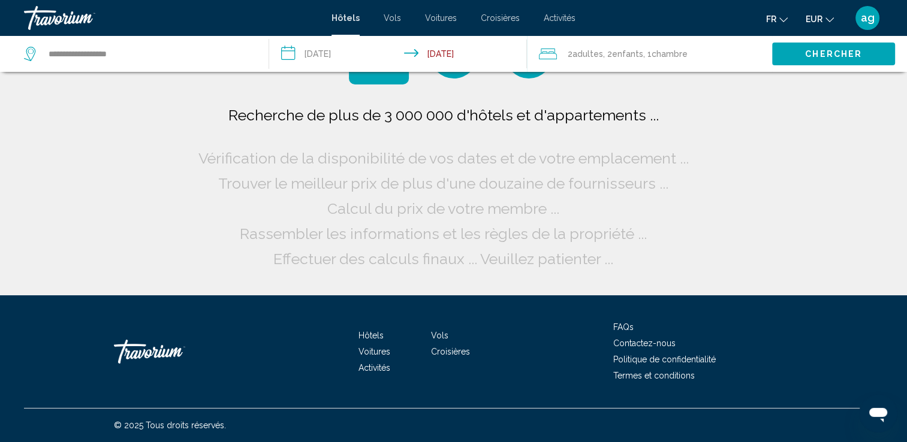
scroll to position [0, 0]
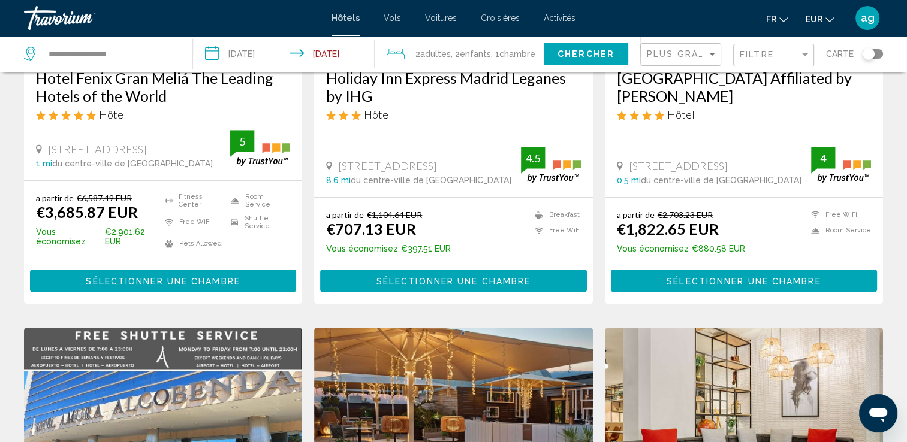
scroll to position [695, 0]
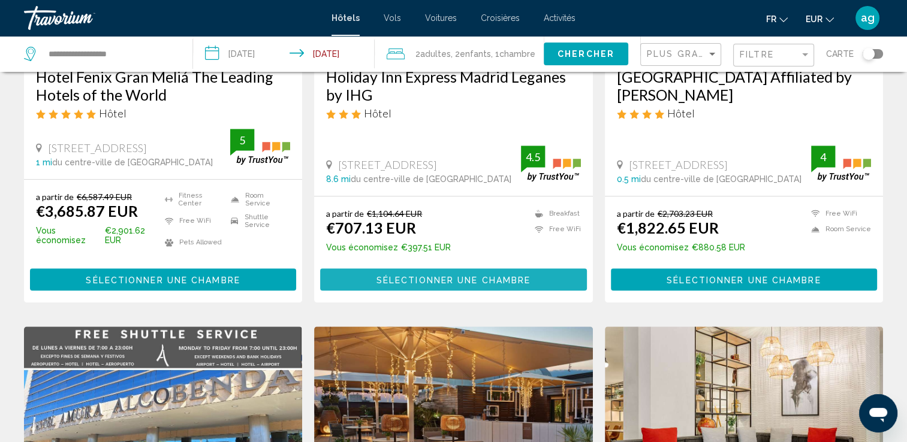
click at [451, 275] on span "Sélectionner une chambre" at bounding box center [453, 280] width 154 height 10
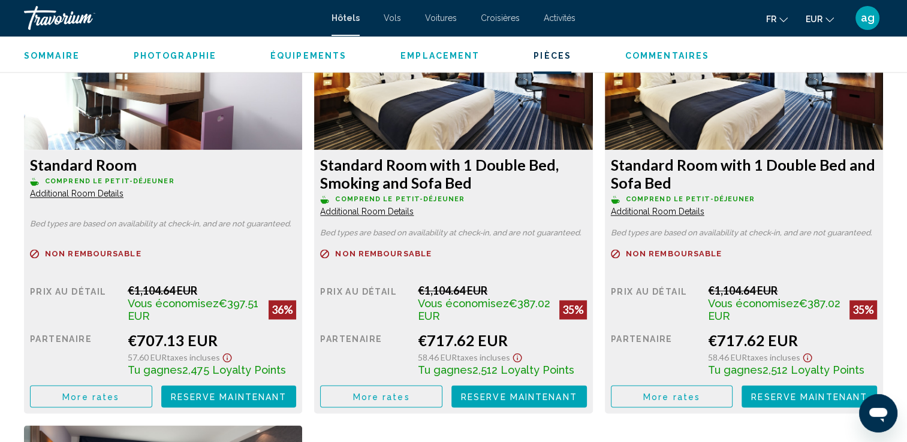
scroll to position [1702, 0]
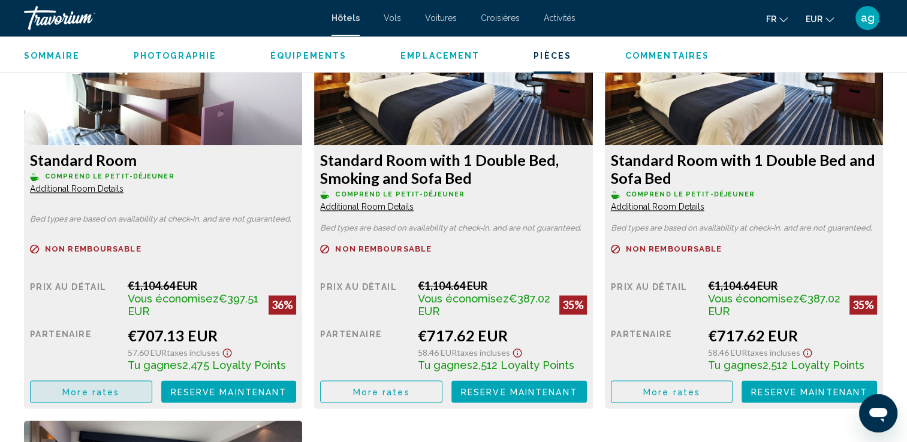
click at [98, 388] on span "More rates" at bounding box center [90, 392] width 57 height 10
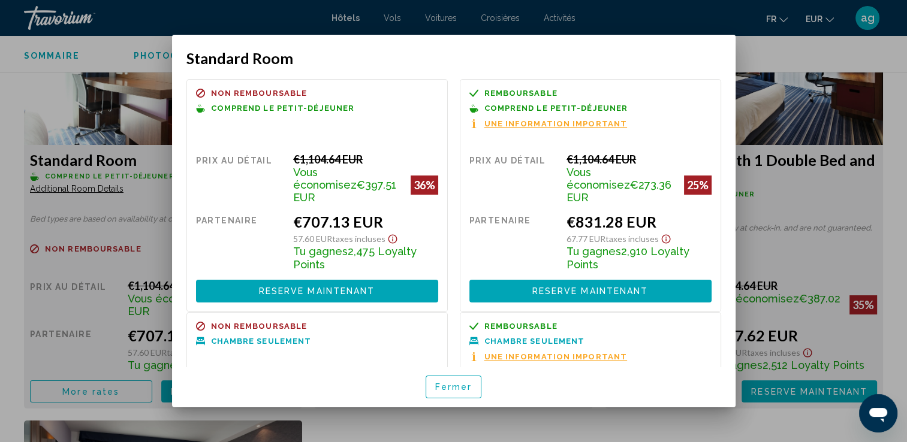
click at [449, 380] on button "Fermer" at bounding box center [453, 387] width 56 height 22
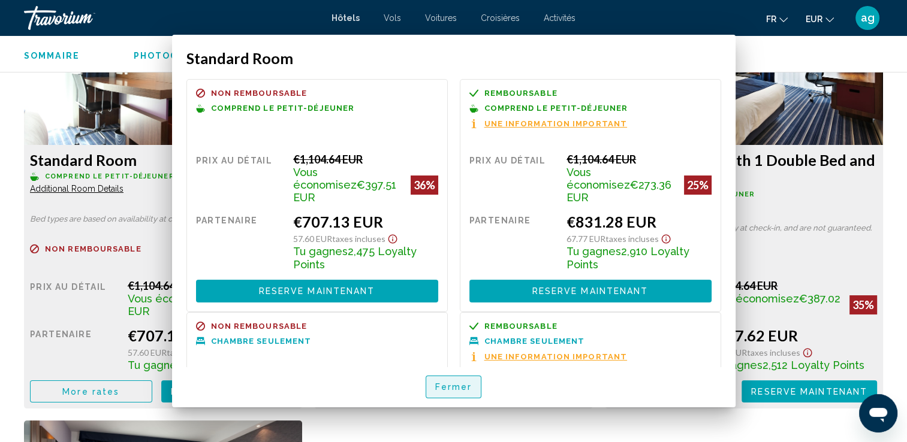
scroll to position [1702, 0]
